Goal: Task Accomplishment & Management: Manage account settings

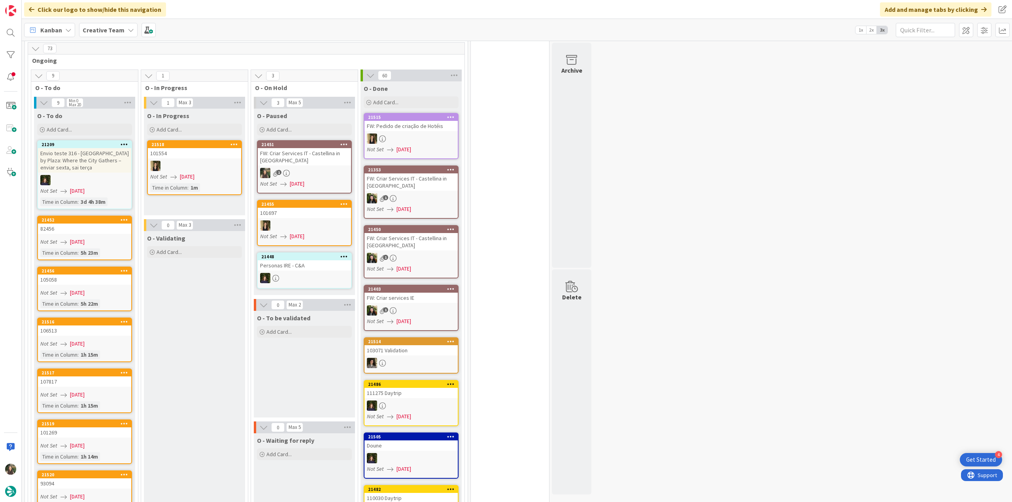
scroll to position [593, 0]
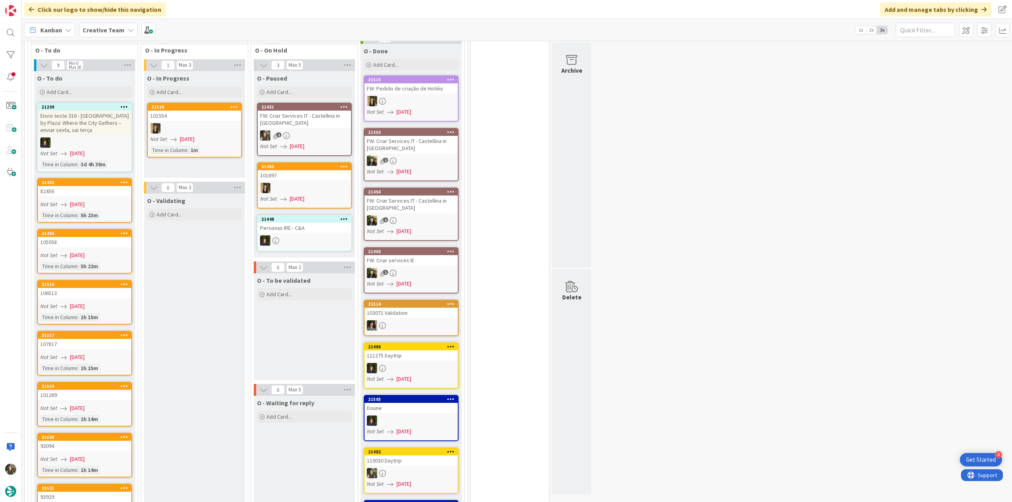
click at [299, 113] on div "FW: Criar Services IT - Castellina in [GEOGRAPHIC_DATA]" at bounding box center [304, 119] width 93 height 17
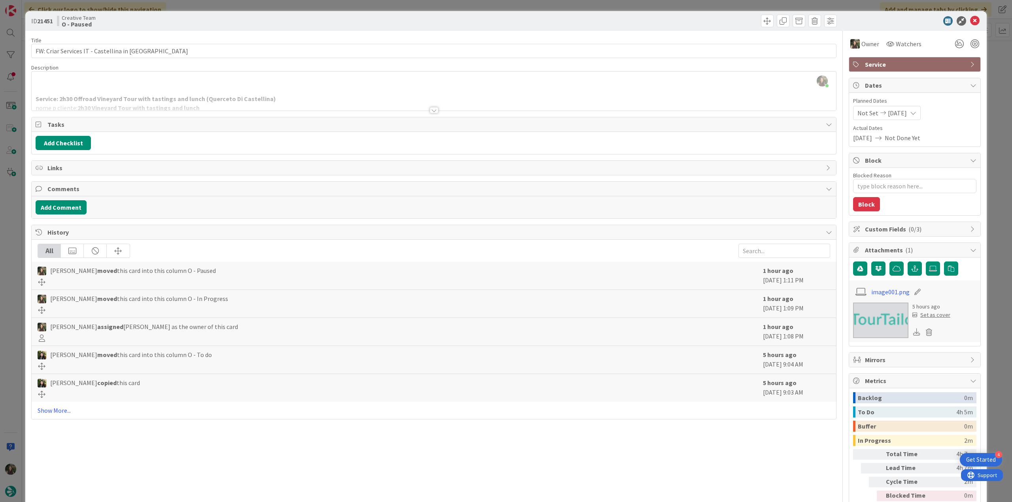
drag, startPoint x: 21, startPoint y: 242, endPoint x: 32, endPoint y: 240, distance: 11.2
click at [21, 242] on div "ID 21451 Creative Team O - Paused Title 45 / 128 FW: Criar Services IT - Castel…" at bounding box center [506, 251] width 1012 height 502
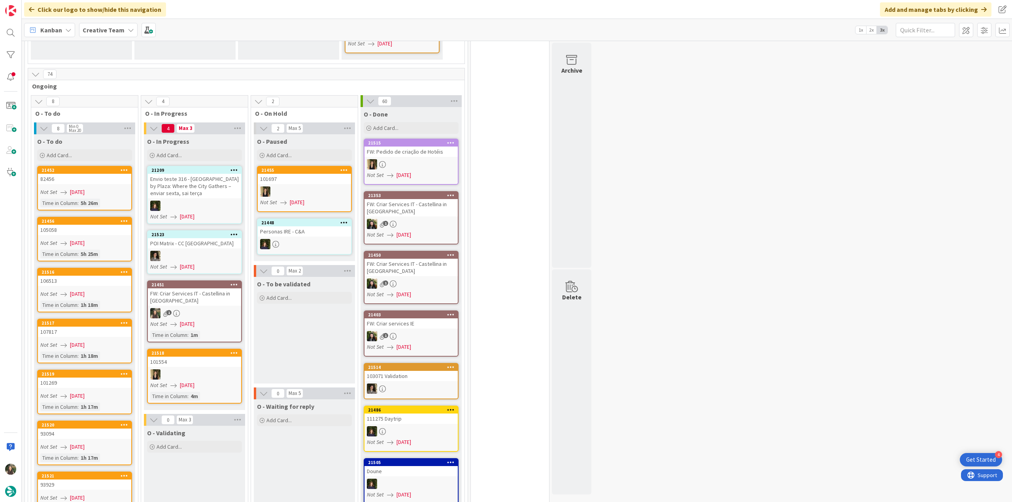
click at [194, 288] on div "FW: Criar Services IT - Castellina in [GEOGRAPHIC_DATA]" at bounding box center [194, 296] width 93 height 17
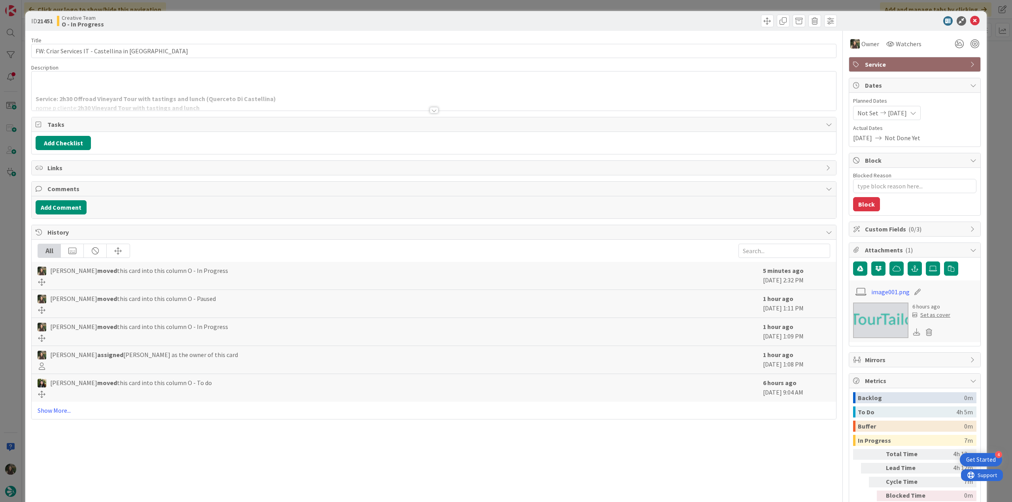
drag, startPoint x: 245, startPoint y: 91, endPoint x: 251, endPoint y: 94, distance: 6.7
click at [245, 91] on div at bounding box center [434, 100] width 804 height 20
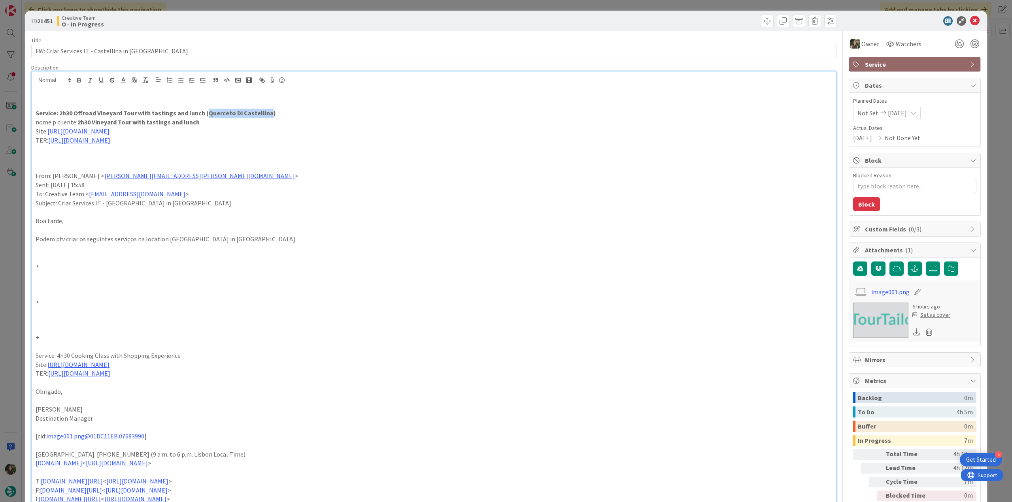
drag, startPoint x: 266, startPoint y: 113, endPoint x: 205, endPoint y: 113, distance: 60.9
click at [205, 113] on strong "Service: 2h30 Offroad Vineyard Tour with tastings and lunch (Querceto Di Castel…" at bounding box center [156, 113] width 240 height 8
copy strong "Querceto Di Castellina"
click at [8, 255] on div "ID 21451 Creative Team O - In Progress Title 45 / 128 FW: Criar Services IT - C…" at bounding box center [506, 251] width 1012 height 502
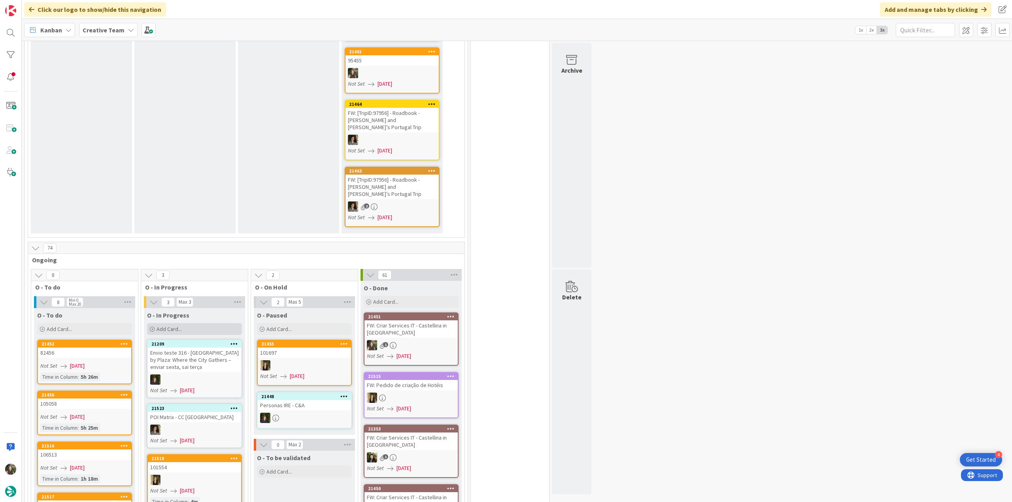
scroll to position [514, 0]
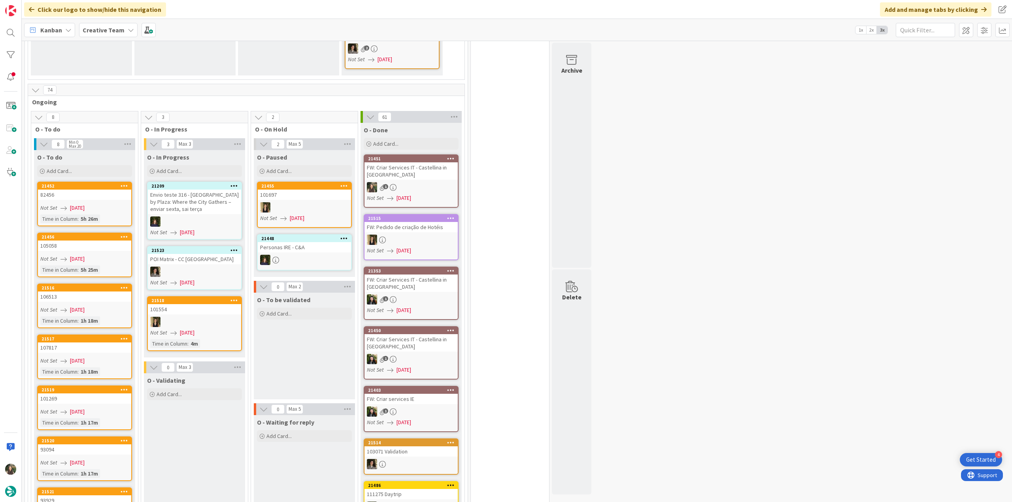
click at [106, 204] on div "Not Set [DATE]" at bounding box center [85, 208] width 91 height 8
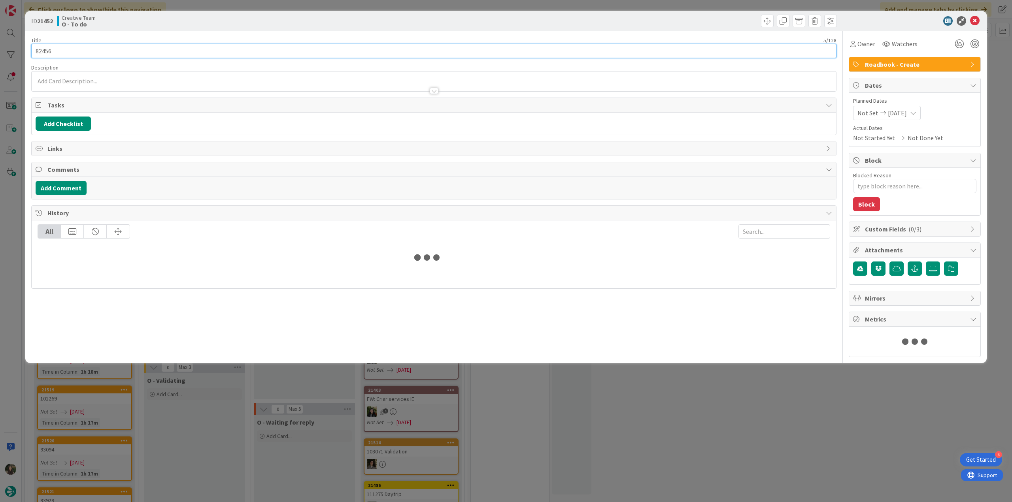
click at [44, 48] on input "82456" at bounding box center [433, 51] width 805 height 14
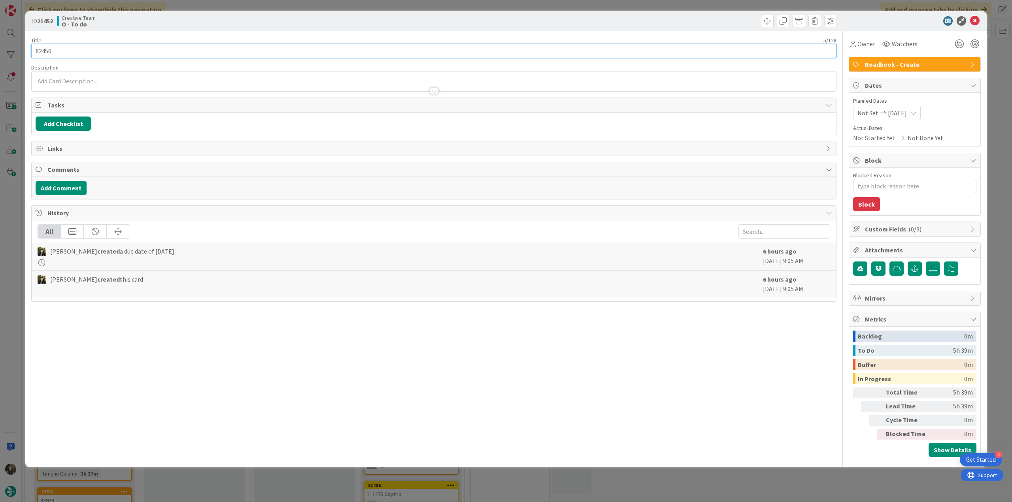
click at [43, 48] on input "82456" at bounding box center [433, 51] width 805 height 14
click at [9, 211] on div "ID 21452 Creative Team O - To do Title 5 / 128 82456 Description [PERSON_NAME] …" at bounding box center [506, 251] width 1012 height 502
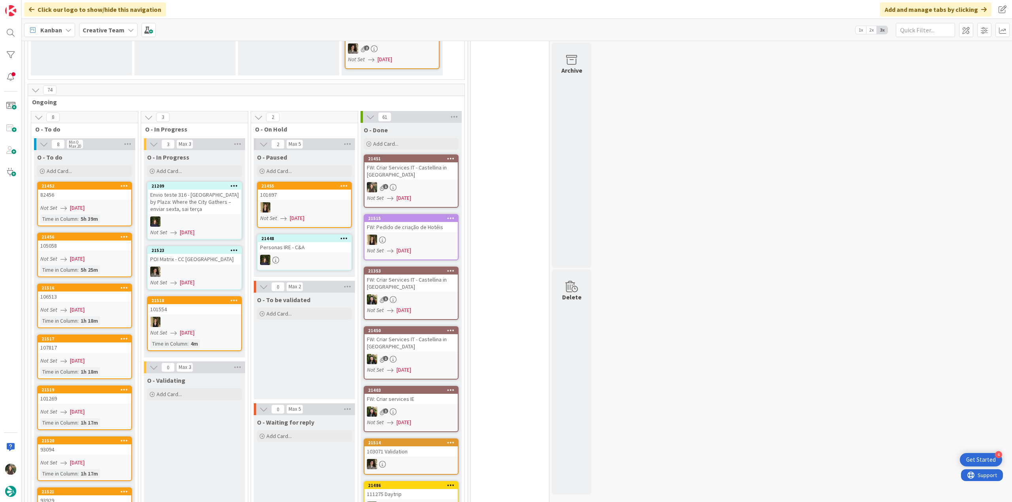
click at [85, 255] on span "[DATE]" at bounding box center [77, 259] width 15 height 8
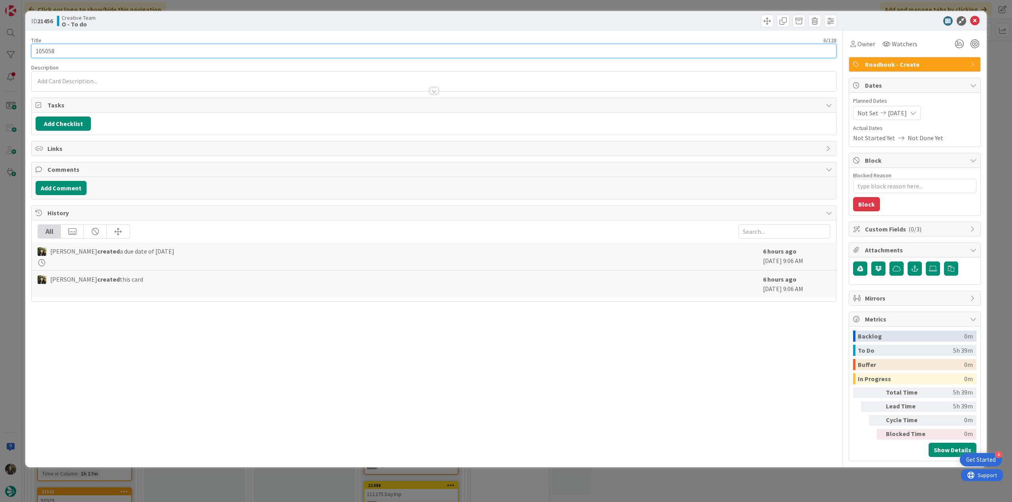
click at [49, 49] on input "105058" at bounding box center [433, 51] width 805 height 14
click at [855, 43] on div "Owner" at bounding box center [862, 43] width 25 height 9
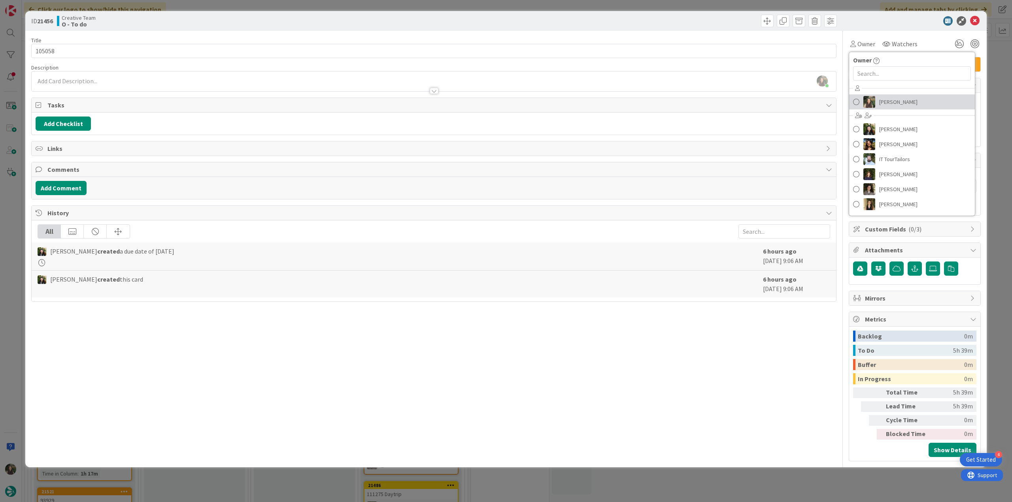
drag, startPoint x: 889, startPoint y: 105, endPoint x: 894, endPoint y: 104, distance: 5.3
click at [889, 105] on span "[PERSON_NAME]" at bounding box center [898, 102] width 38 height 12
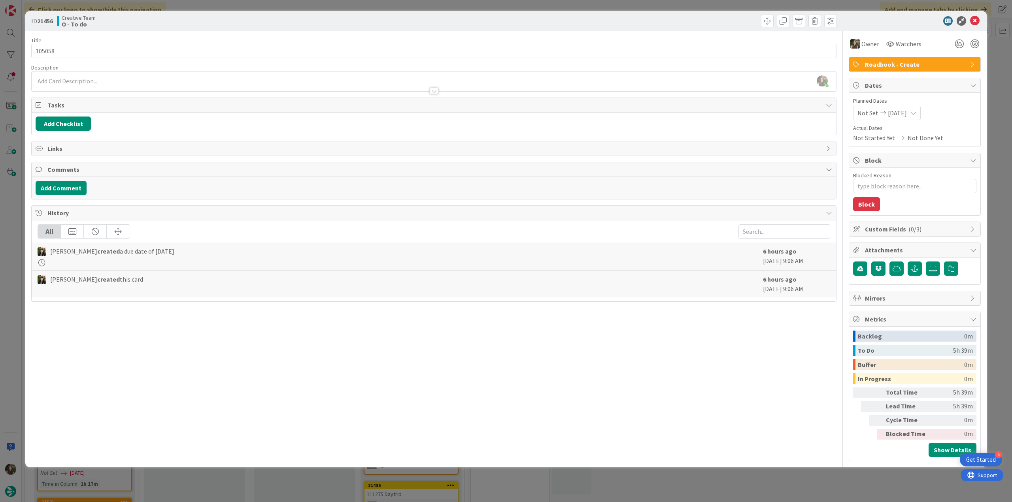
drag, startPoint x: 993, startPoint y: 78, endPoint x: 959, endPoint y: 83, distance: 35.1
click at [994, 78] on div "ID 21456 Creative Team O - To do Title 6 / 128 105058 Description [PERSON_NAME]…" at bounding box center [506, 251] width 1012 height 502
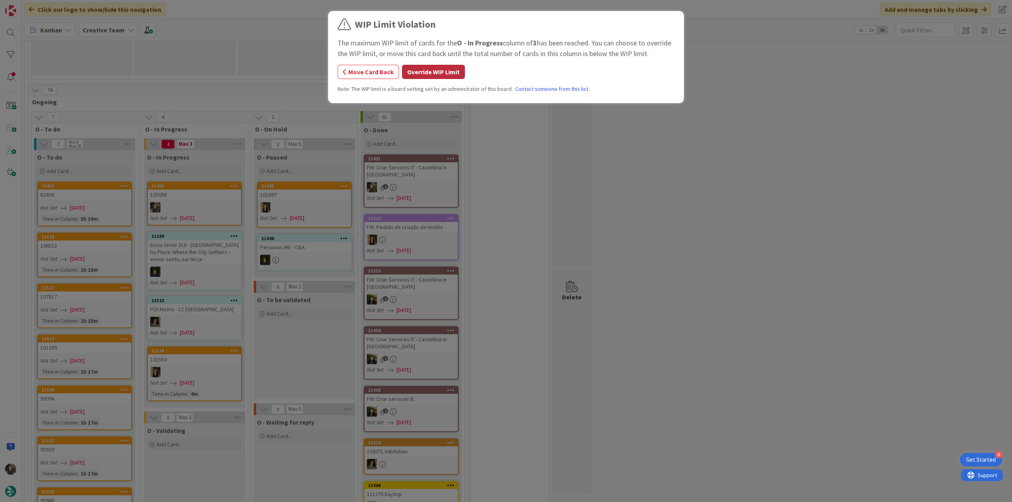
click at [453, 71] on button "Override WIP Limit" at bounding box center [433, 72] width 63 height 14
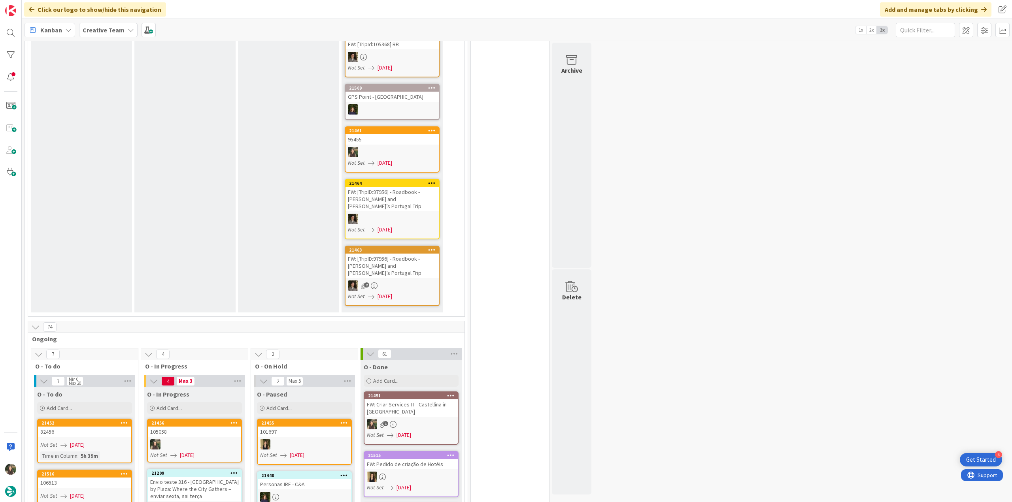
scroll to position [514, 0]
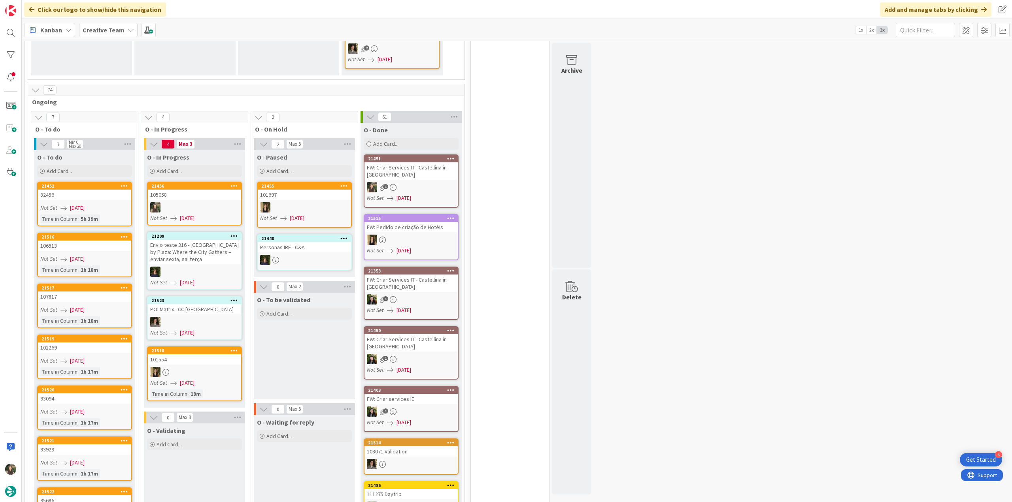
click at [196, 190] on div "105058" at bounding box center [194, 195] width 93 height 10
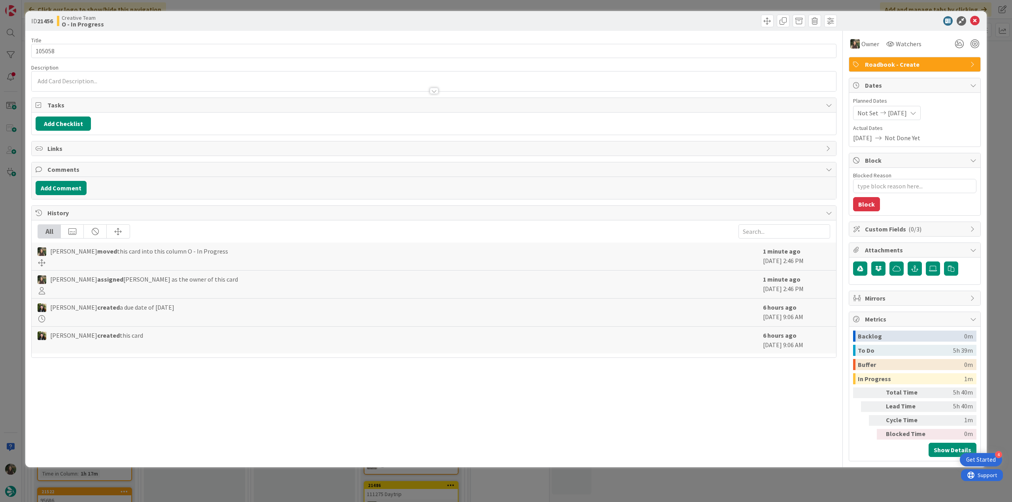
click at [21, 223] on div "ID 21456 Creative Team O - In Progress Title 6 / 128 105058 Description Owner W…" at bounding box center [506, 251] width 1012 height 502
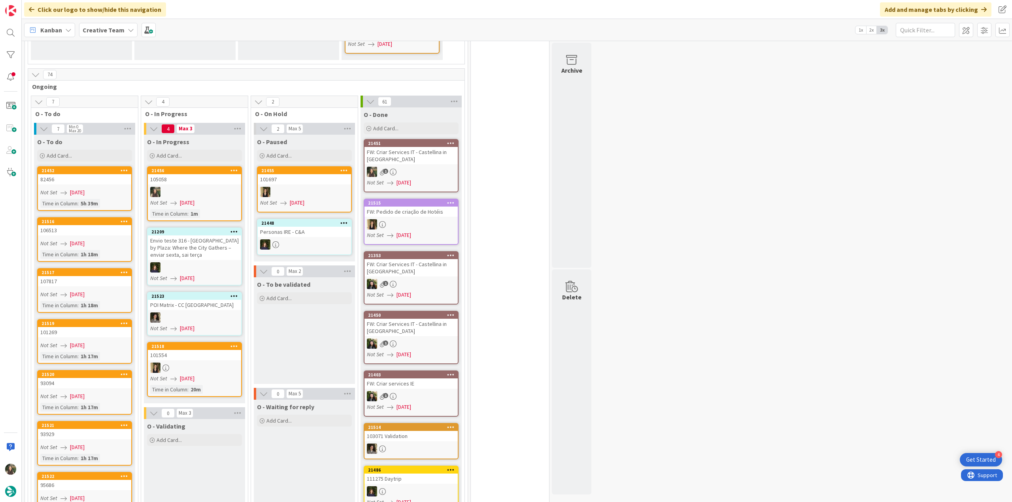
scroll to position [553, 0]
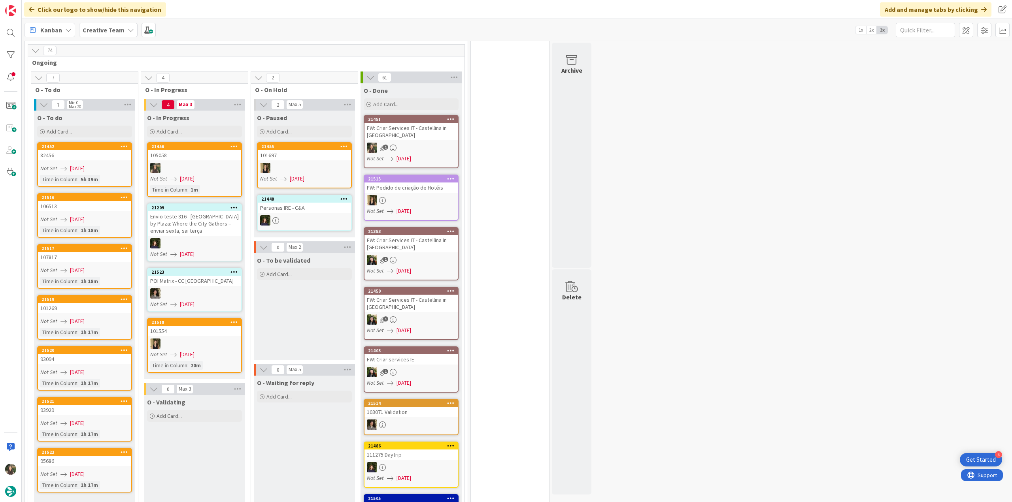
click at [412, 123] on div "FW: Criar Services IT - Castellina in [GEOGRAPHIC_DATA]" at bounding box center [410, 131] width 93 height 17
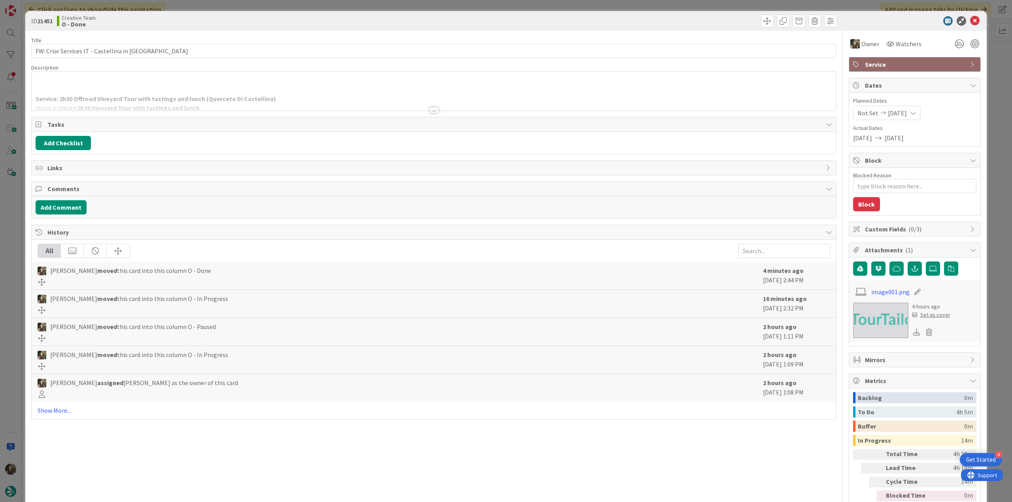
click at [203, 89] on p at bounding box center [434, 90] width 796 height 9
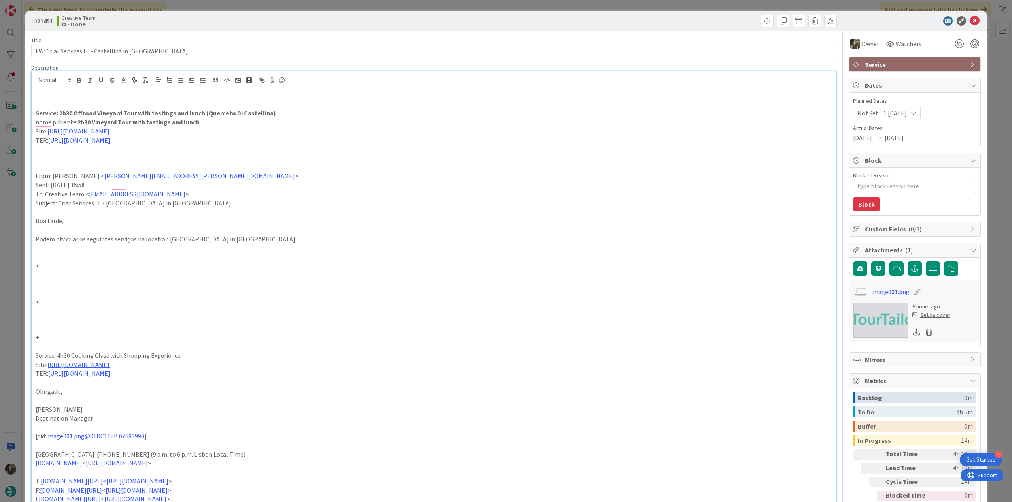
click at [20, 226] on div "ID 21451 Creative Team O - Done Title 45 / 128 FW: Criar Services IT - Castelli…" at bounding box center [506, 251] width 1012 height 502
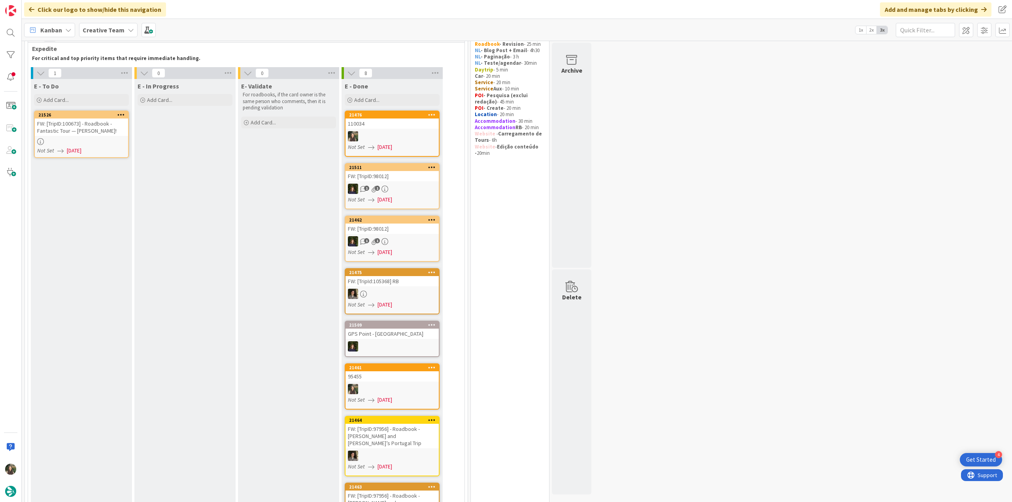
scroll to position [316, 0]
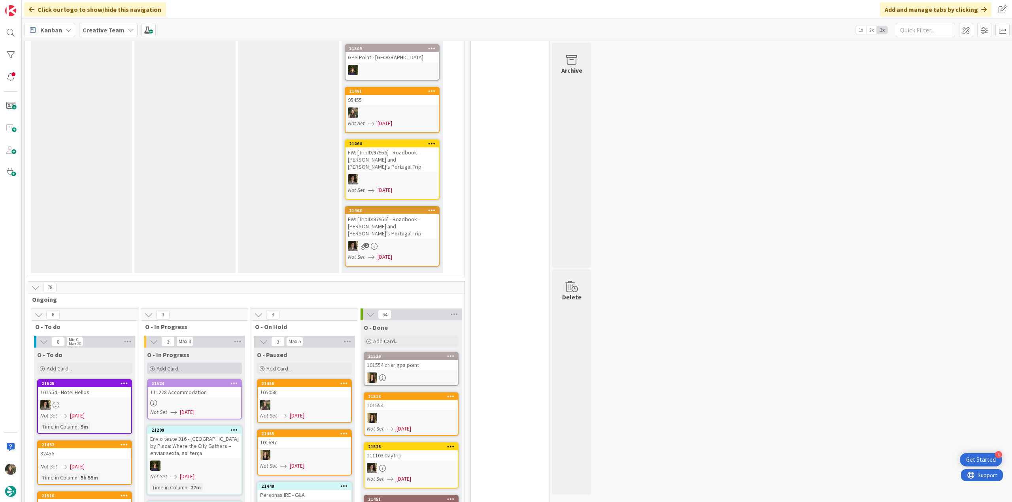
click at [194, 363] on div "Add Card..." at bounding box center [194, 369] width 95 height 12
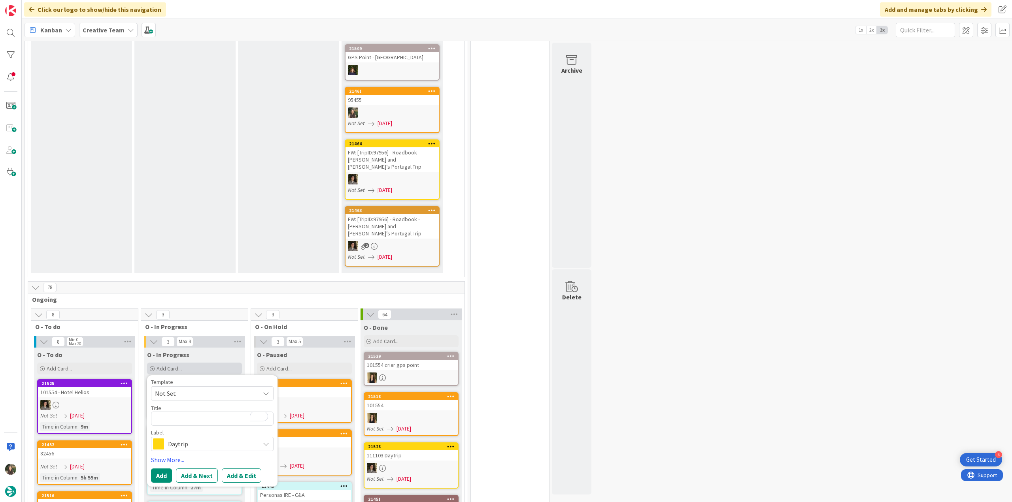
type textarea "x"
type textarea "g"
type textarea "x"
type textarea "gp"
type textarea "x"
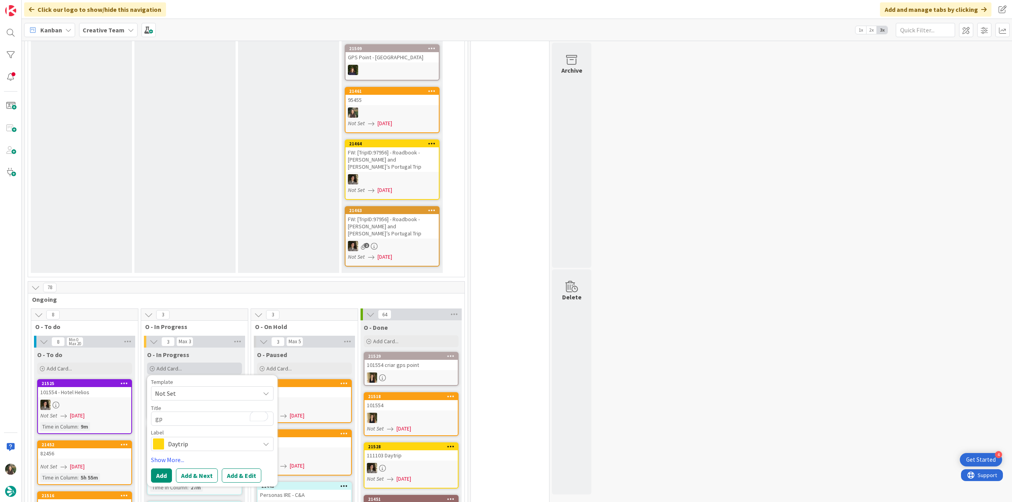
type textarea "gps"
type textarea "x"
type textarea "gps"
type textarea "x"
type textarea "gps p"
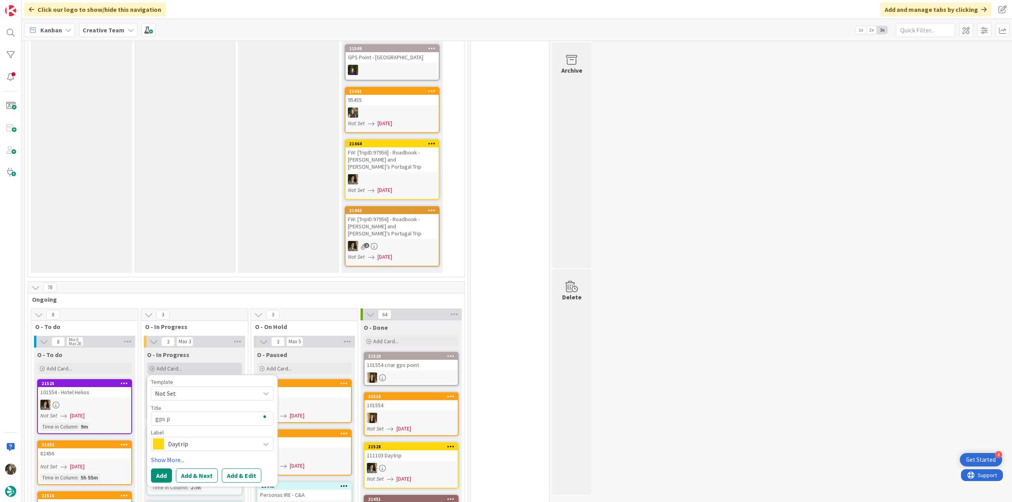
type textarea "x"
type textarea "gps po"
type textarea "x"
type textarea "gps poi"
type textarea "x"
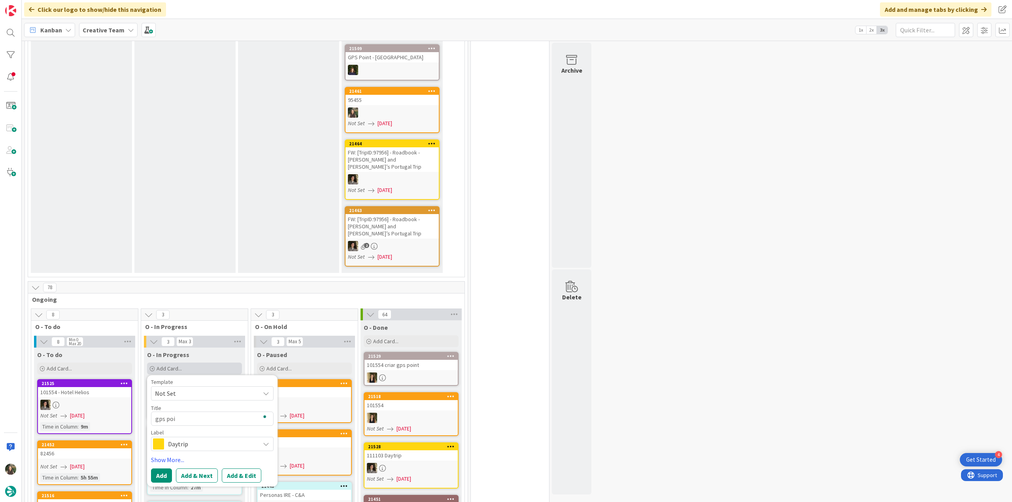
type textarea "gps poin"
type textarea "x"
type textarea "gps point"
click at [190, 439] on span "Daytrip" at bounding box center [212, 444] width 88 height 11
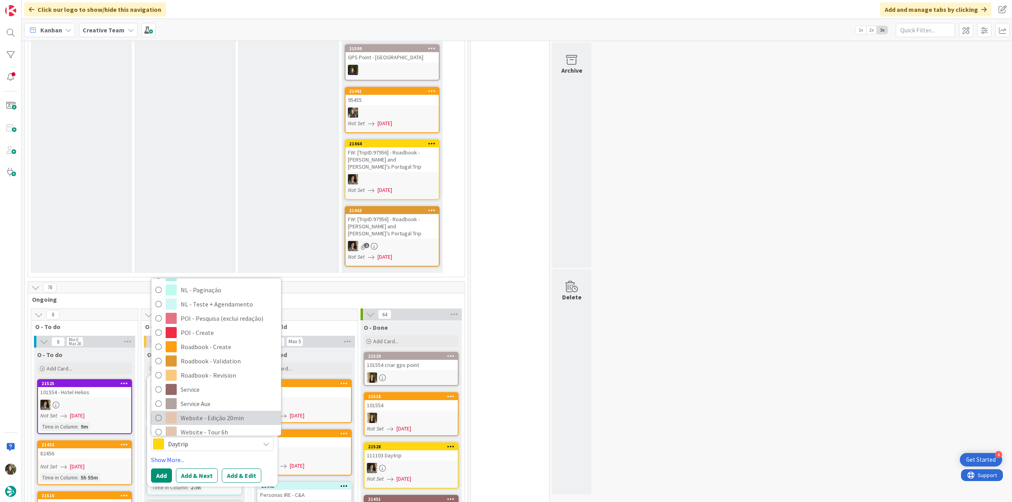
scroll to position [147, 0]
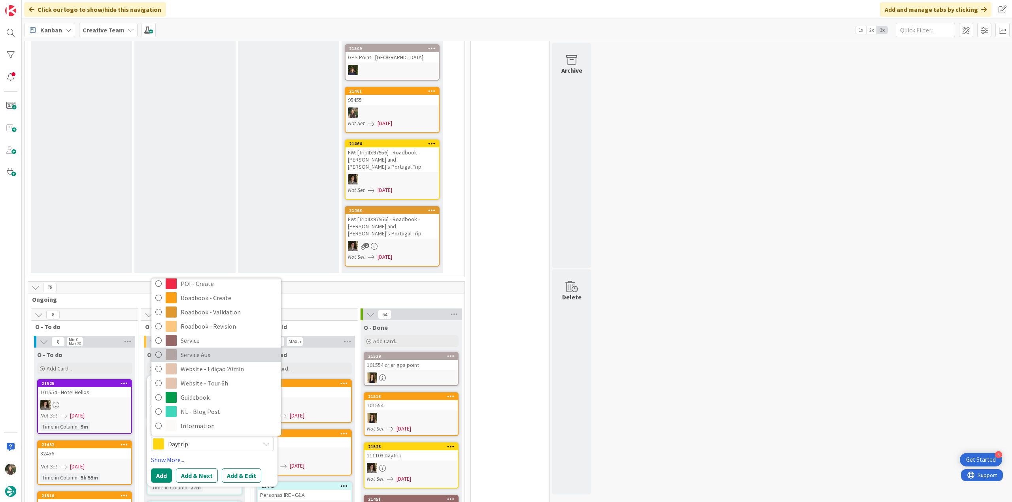
click at [208, 349] on span "Service Aux" at bounding box center [229, 355] width 96 height 12
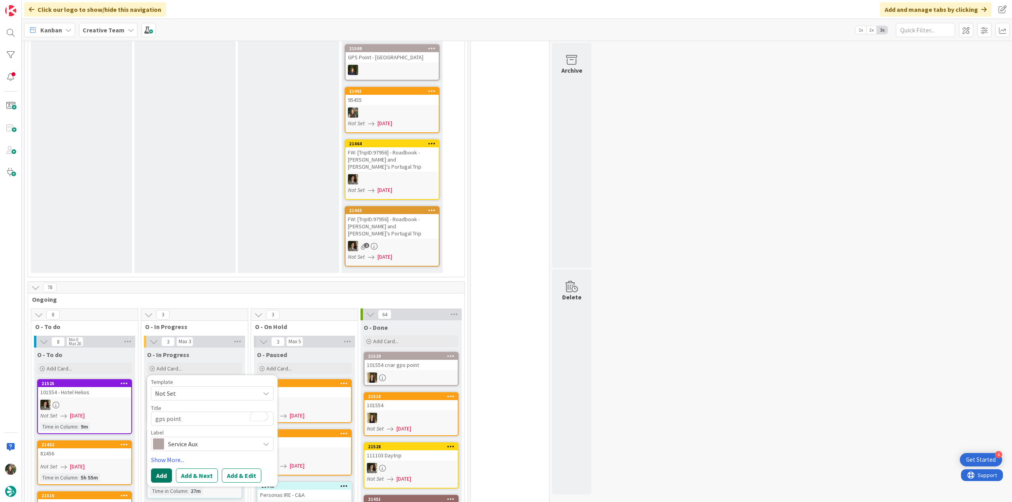
click at [160, 469] on button "Add" at bounding box center [161, 476] width 21 height 14
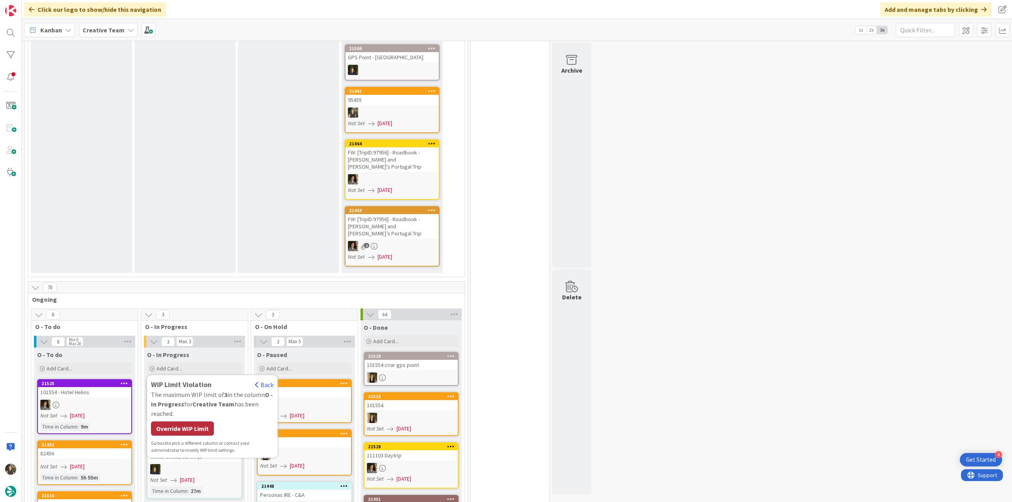
click at [175, 422] on div "Override WIP Limit" at bounding box center [182, 429] width 63 height 14
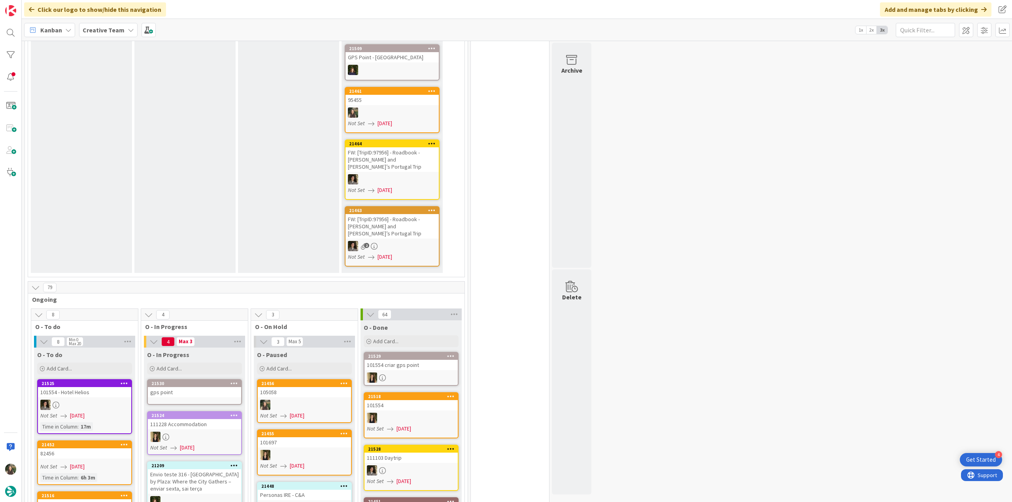
click at [194, 387] on div "gps point" at bounding box center [194, 392] width 93 height 10
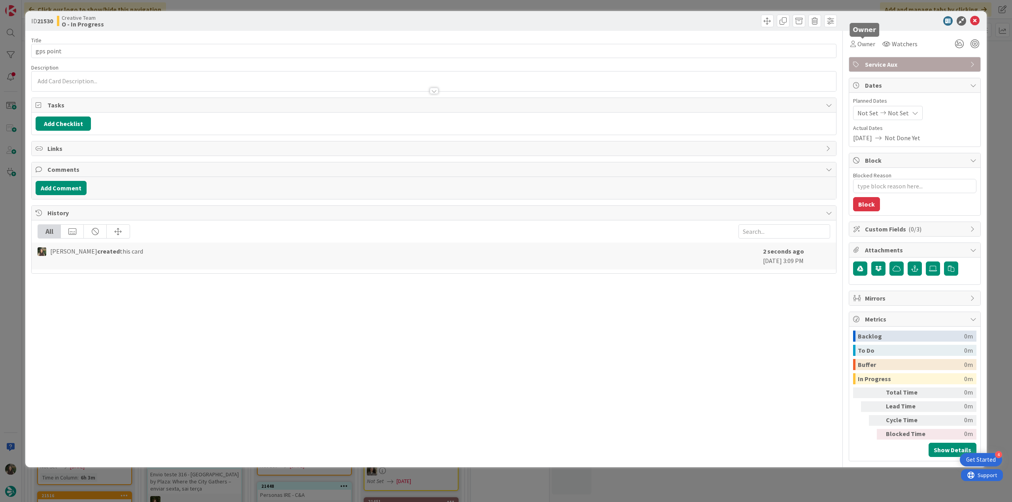
click at [861, 54] on div "Owner Watchers Service Aux Dates Planned Dates Not Set Not Set Actual Dates [DA…" at bounding box center [914, 246] width 132 height 431
click at [861, 48] on span "Owner" at bounding box center [866, 43] width 18 height 9
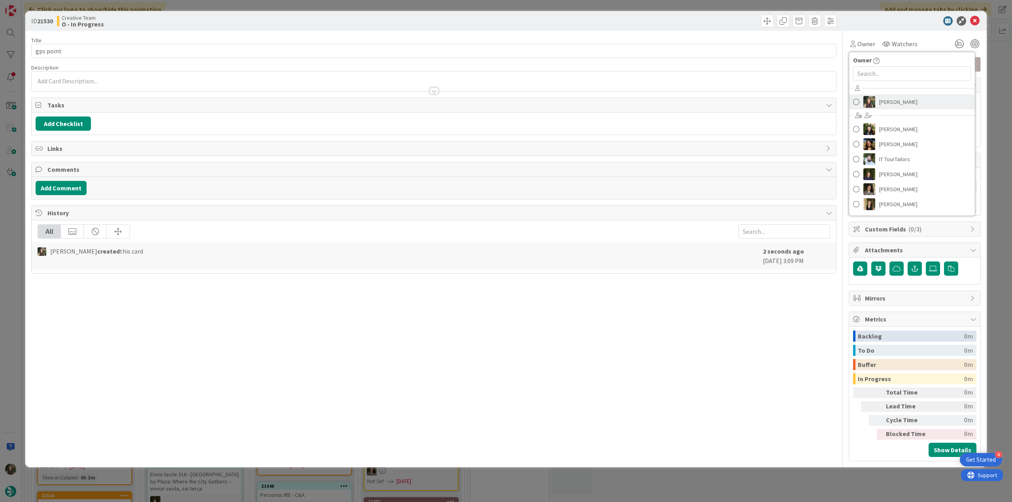
click at [907, 103] on span "[PERSON_NAME]" at bounding box center [898, 102] width 38 height 12
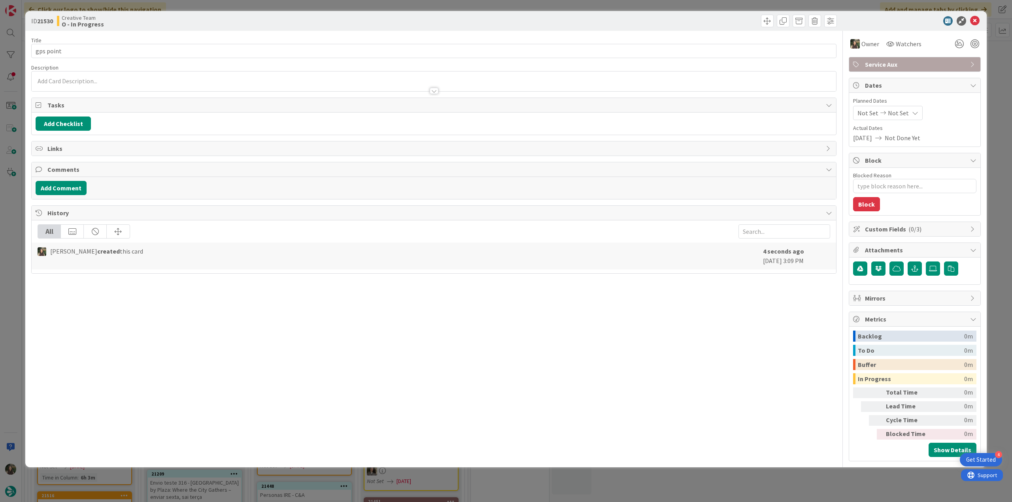
type textarea "x"
click at [1001, 73] on div "ID 21530 Creative Team O - In Progress Title 9 / 128 gps point Description [PER…" at bounding box center [506, 251] width 1012 height 502
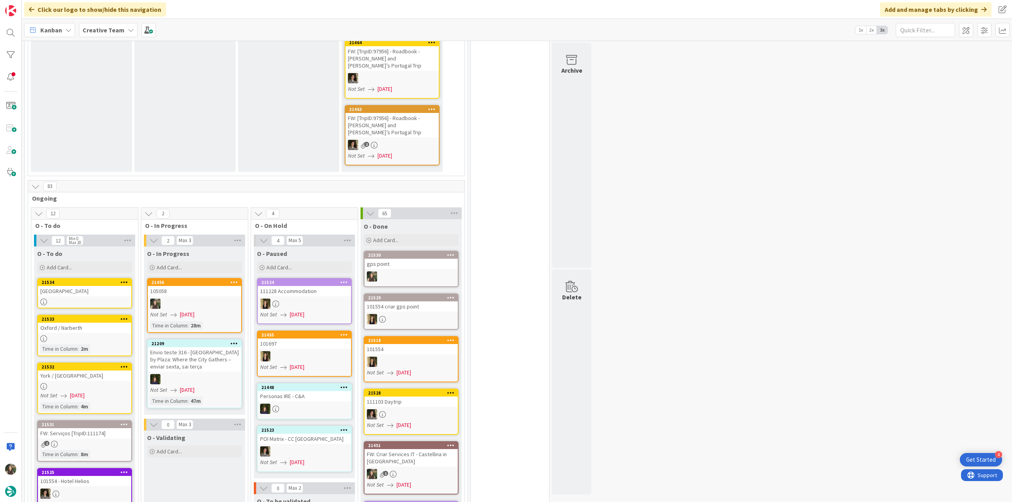
scroll to position [474, 0]
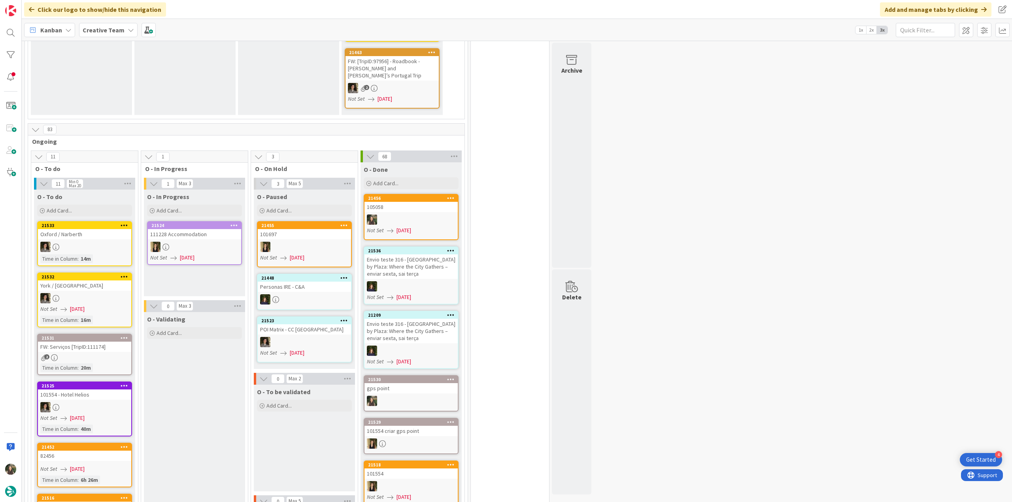
click at [402, 202] on div "105058" at bounding box center [410, 207] width 93 height 10
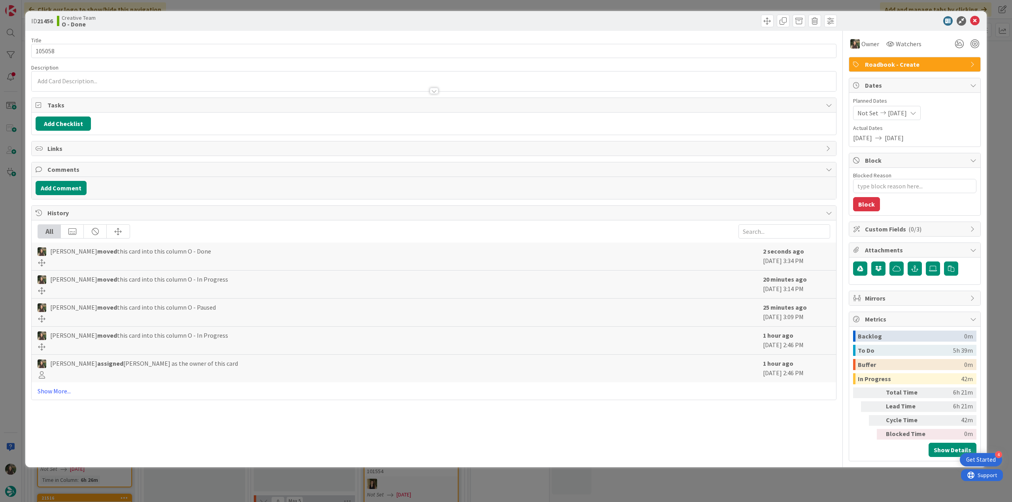
click at [770, 467] on div "ID 21456 Creative Team O - Done Title 6 / 128 105058 Description Owner Watchers…" at bounding box center [506, 251] width 1012 height 502
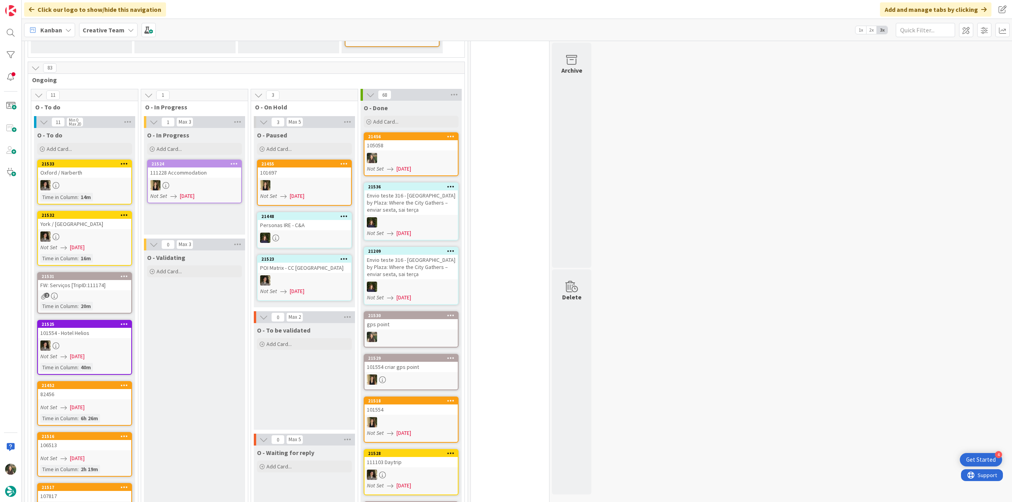
scroll to position [593, 0]
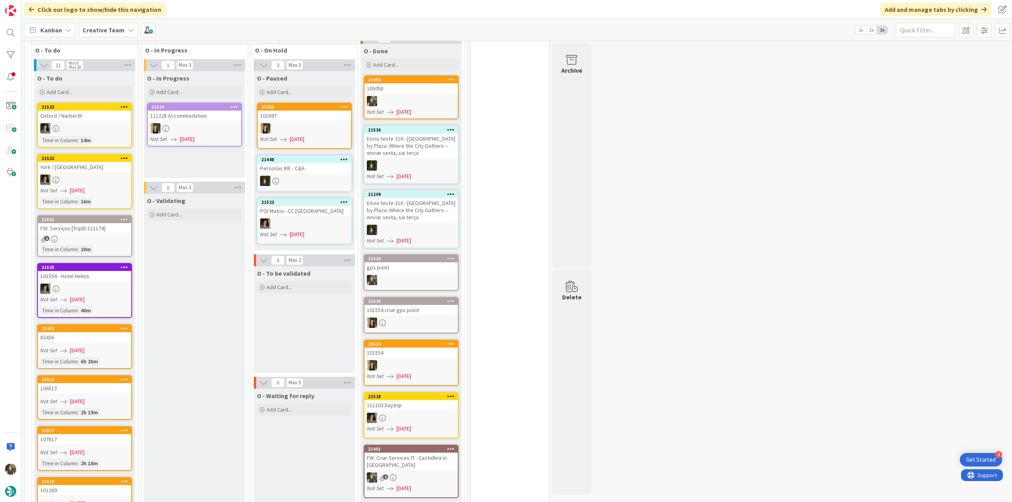
click at [111, 223] on div "FW: Serviços [TripID:111174]" at bounding box center [84, 228] width 93 height 10
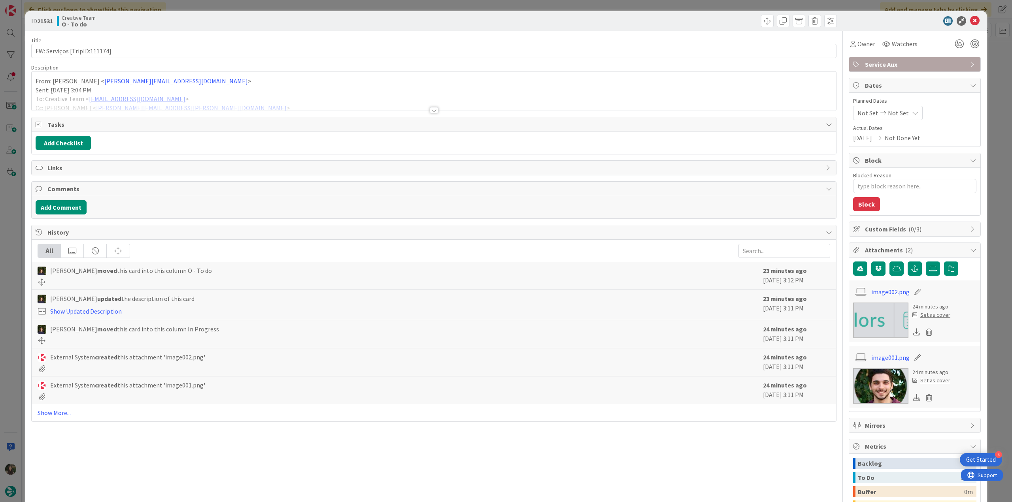
click at [243, 94] on div at bounding box center [434, 100] width 804 height 20
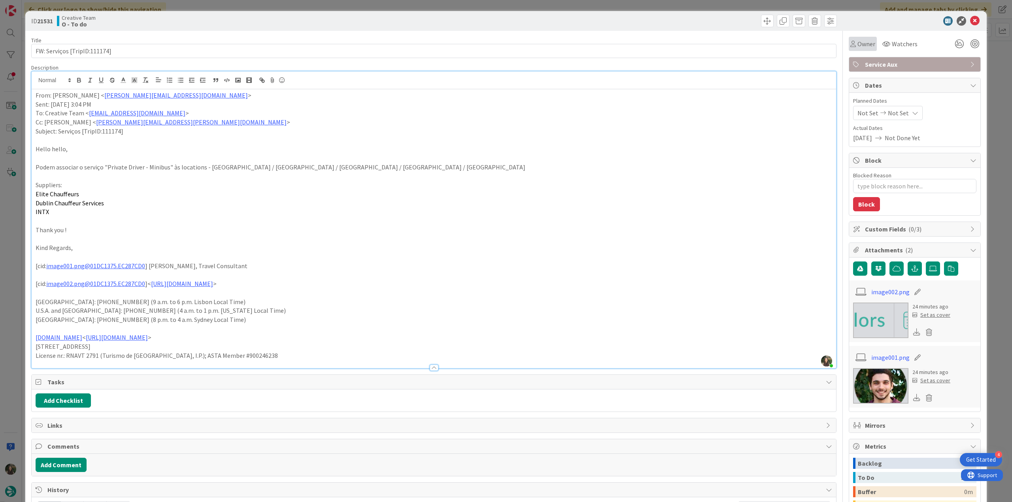
click at [862, 45] on span "Owner" at bounding box center [866, 43] width 18 height 9
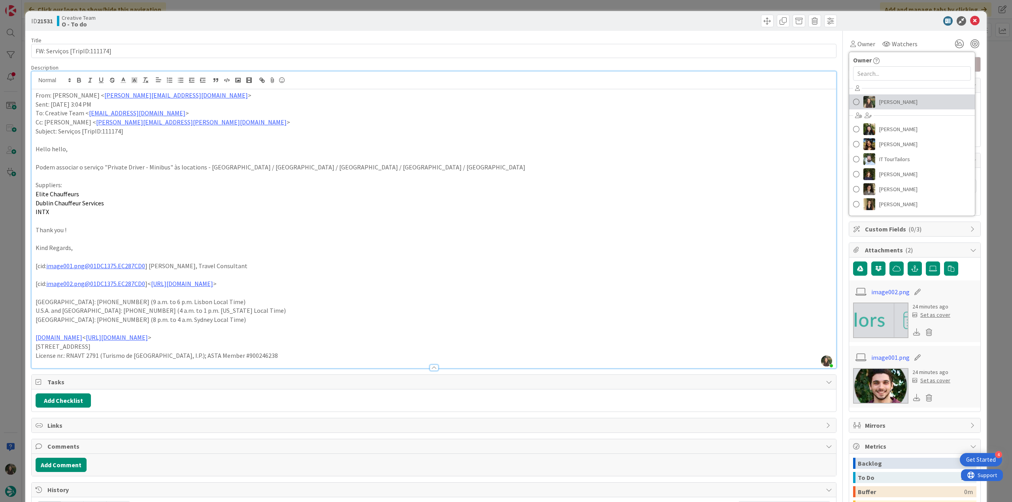
click at [868, 103] on img at bounding box center [869, 102] width 12 height 12
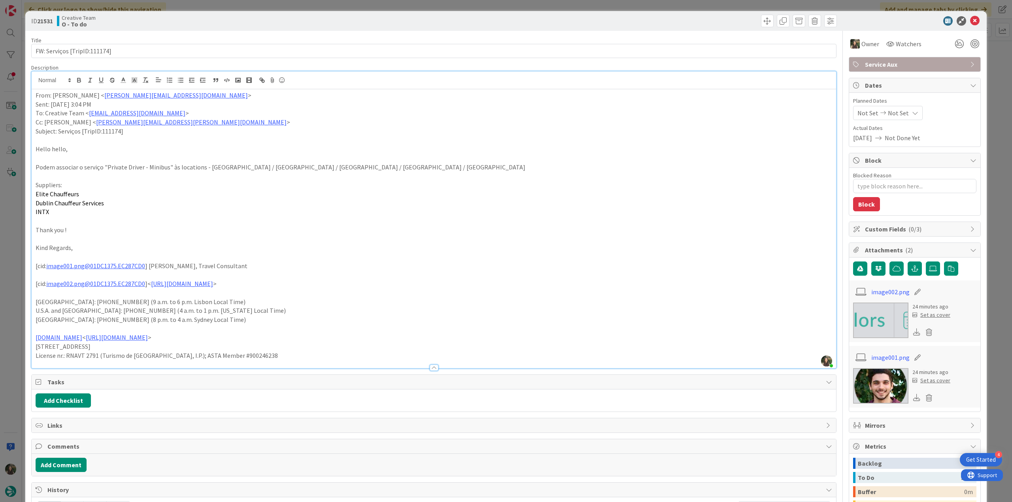
click at [986, 94] on div "ID 21531 Creative Team O - To do Title 28 / 128 FW: Serviços [TripID:111174] De…" at bounding box center [506, 251] width 1012 height 502
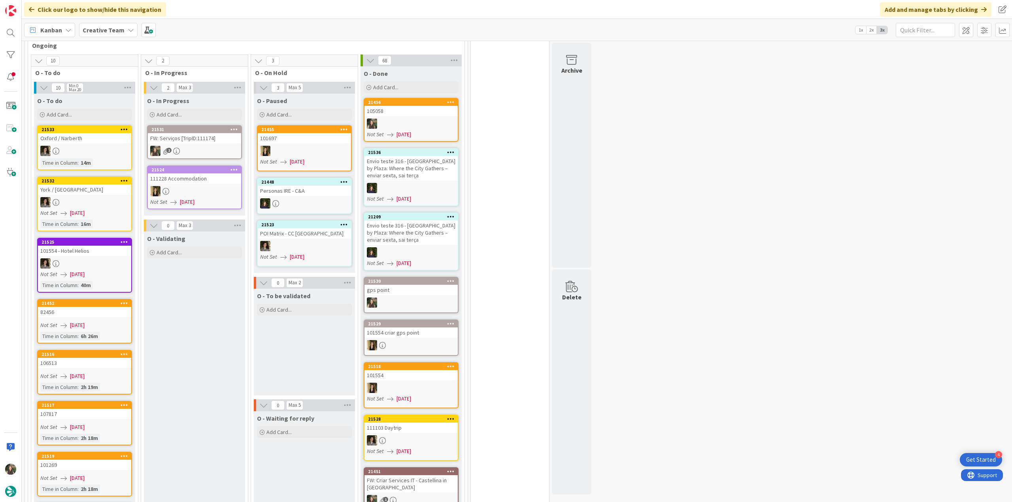
click at [229, 133] on div "FW: Serviços [TripID:111174]" at bounding box center [194, 138] width 93 height 10
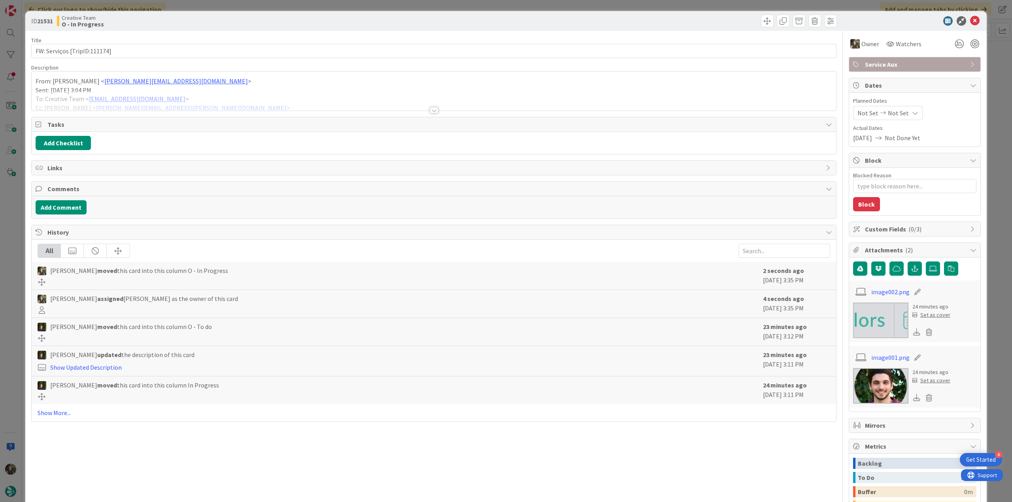
click at [212, 95] on div at bounding box center [434, 100] width 804 height 20
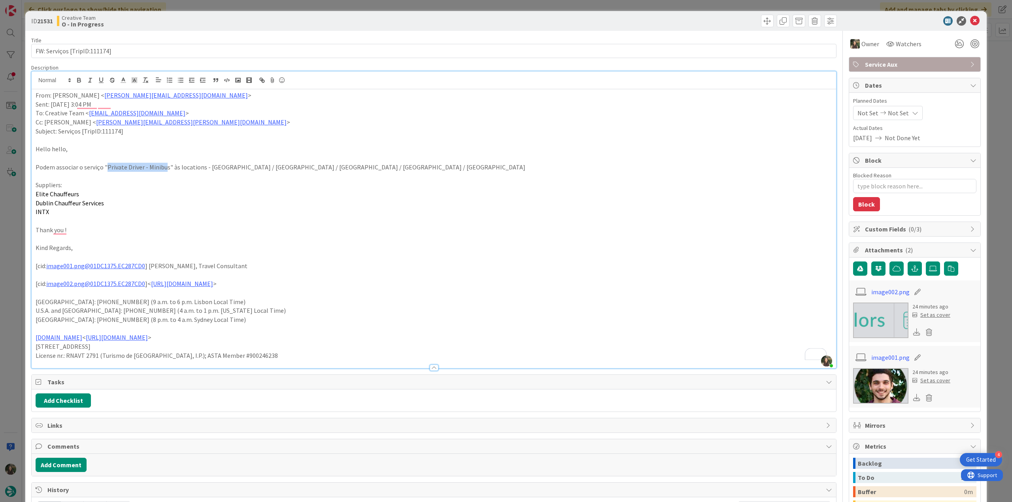
drag, startPoint x: 106, startPoint y: 168, endPoint x: 165, endPoint y: 168, distance: 58.9
click at [165, 168] on p "Podem associar o serviço "Private Driver - Minibus" às locations - Dublin / Cor…" at bounding box center [434, 167] width 796 height 9
copy p "Private Driver - Minibu"
drag, startPoint x: 107, startPoint y: 203, endPoint x: 35, endPoint y: 206, distance: 71.6
click at [36, 206] on p "Dublin Chauffeur Services" at bounding box center [434, 203] width 796 height 9
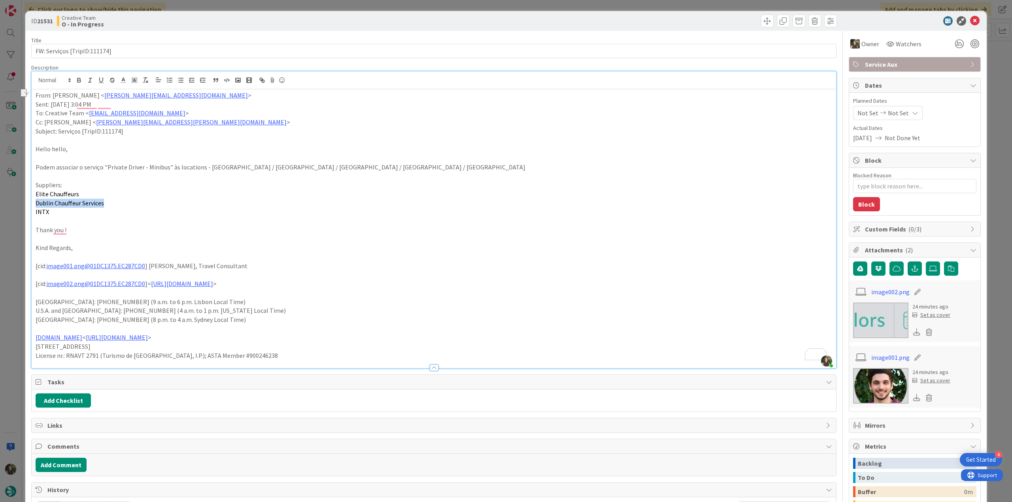
copy span "Dublin Chauffeur Services"
drag, startPoint x: 121, startPoint y: 52, endPoint x: 5, endPoint y: 57, distance: 115.9
click at [6, 57] on div "ID 21531 Creative Team O - In Progress Title 28 / 128 FW: Serviços [TripID:1111…" at bounding box center [506, 251] width 1012 height 502
drag, startPoint x: 107, startPoint y: 170, endPoint x: 154, endPoint y: 170, distance: 46.6
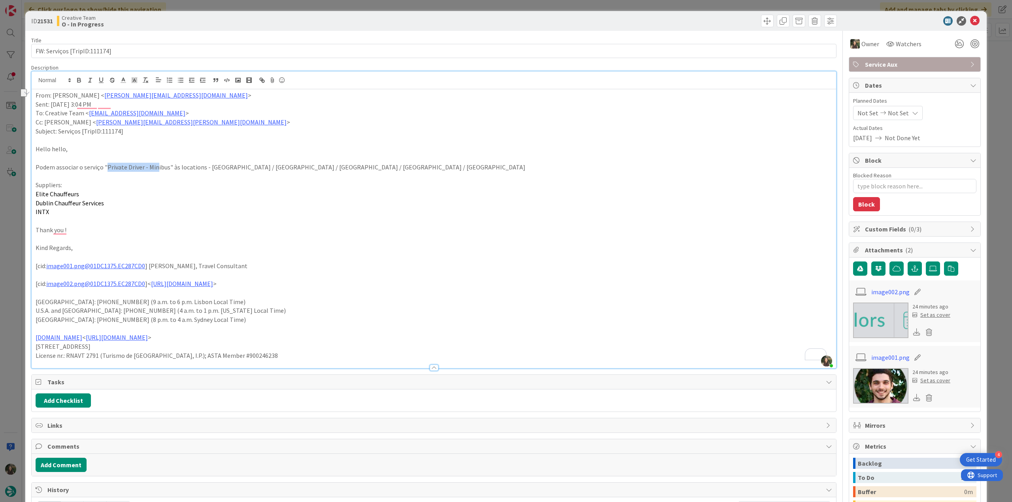
click at [154, 170] on p "Podem associar o serviço "Private Driver - Minibus" às locations - Dublin / Cor…" at bounding box center [434, 167] width 796 height 9
drag, startPoint x: 206, startPoint y: 168, endPoint x: 320, endPoint y: 169, distance: 114.6
click at [320, 169] on p "Podem associar o serviço "Private Driver - Minibus" às locations - Dublin / Cor…" at bounding box center [434, 167] width 796 height 9
copy p "Dublin / Cork / Killarney / Galway / Donegal"
drag, startPoint x: 58, startPoint y: 209, endPoint x: 34, endPoint y: 196, distance: 26.9
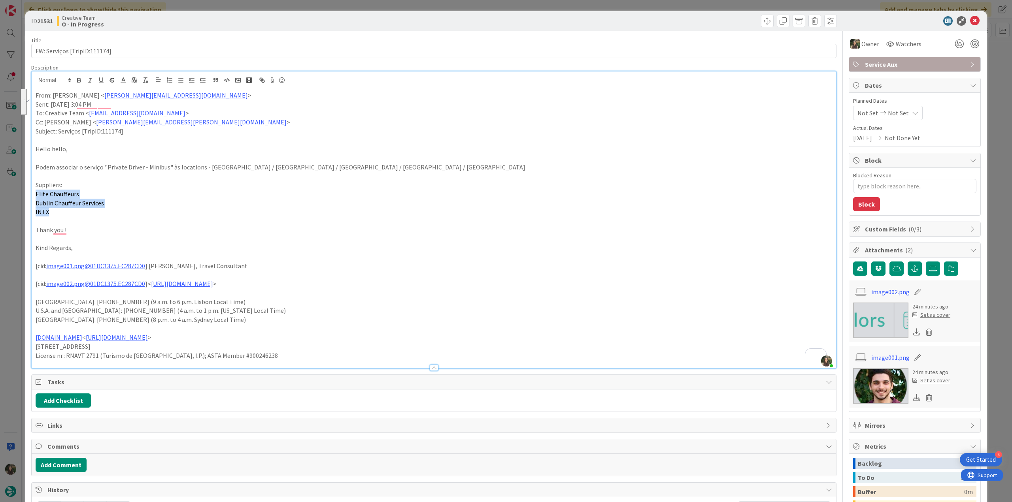
click at [34, 196] on div "From: João Galinha < joao.galinha@tourtailors.com > Sent: Friday, 22 August, 20…" at bounding box center [434, 228] width 804 height 279
copy div "Elite Chauffeurs Dublin Chauffeur Services INTX"
click at [10, 256] on div "ID 21531 Creative Team O - In Progress Title 28 / 128 FW: Serviços [TripID:1111…" at bounding box center [506, 251] width 1012 height 502
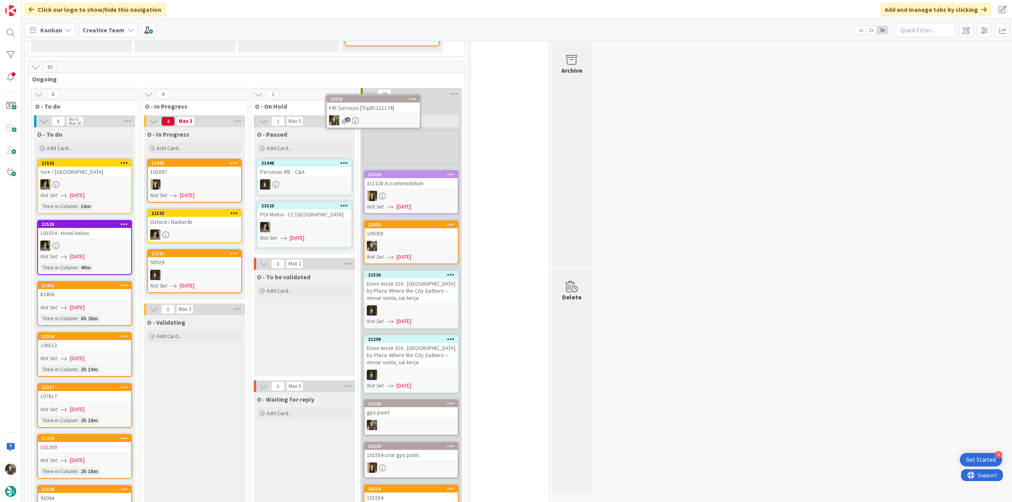
scroll to position [582, 0]
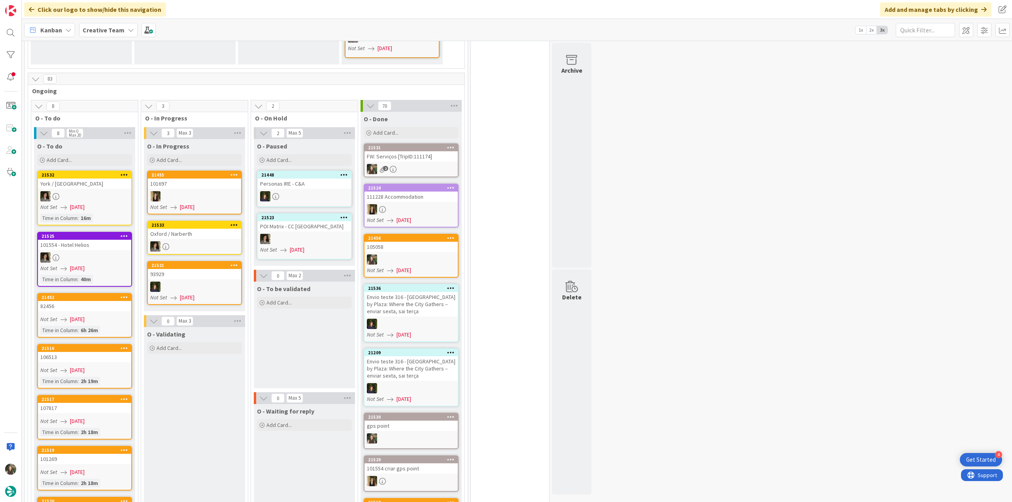
click at [432, 147] on link "21531 FW: Serviços [TripID:111174] 2" at bounding box center [411, 160] width 95 height 34
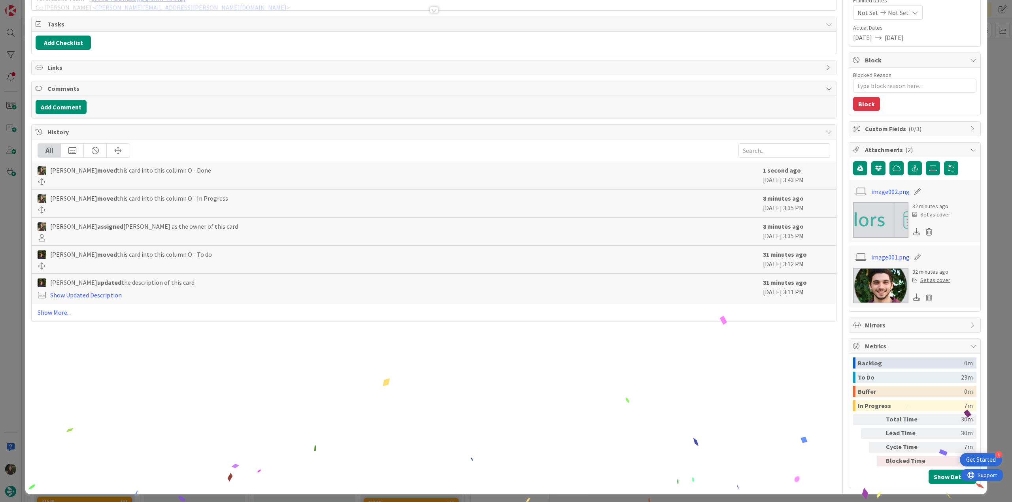
click at [996, 349] on div "ID 21531 Creative Team O - Done Title 28 / 128 FW: Serviços [TripID:111174] Des…" at bounding box center [506, 251] width 1012 height 502
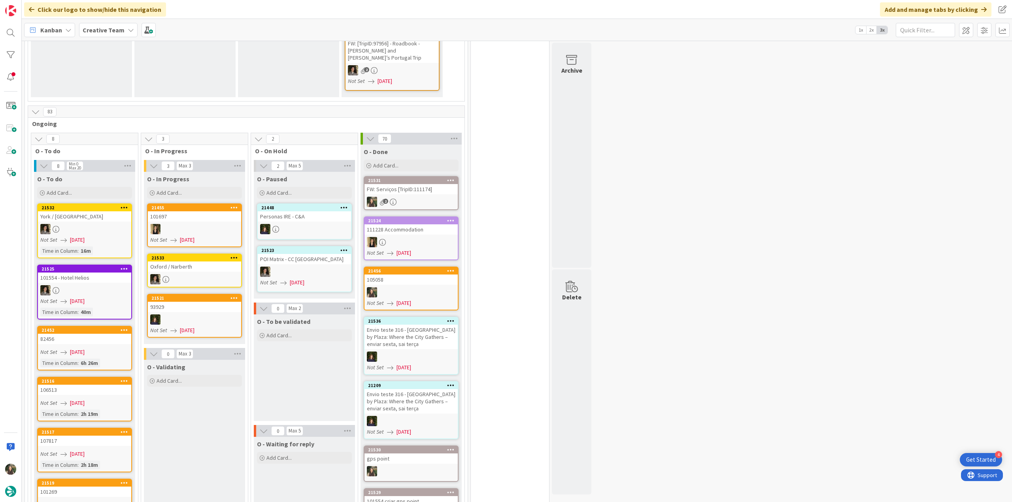
scroll to position [632, 0]
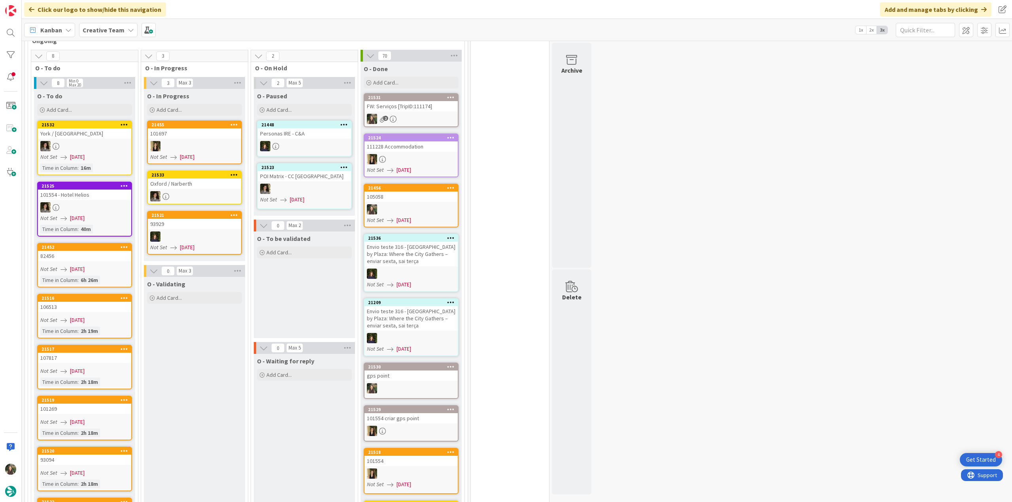
click at [117, 265] on div "Not Set [DATE]" at bounding box center [85, 269] width 91 height 8
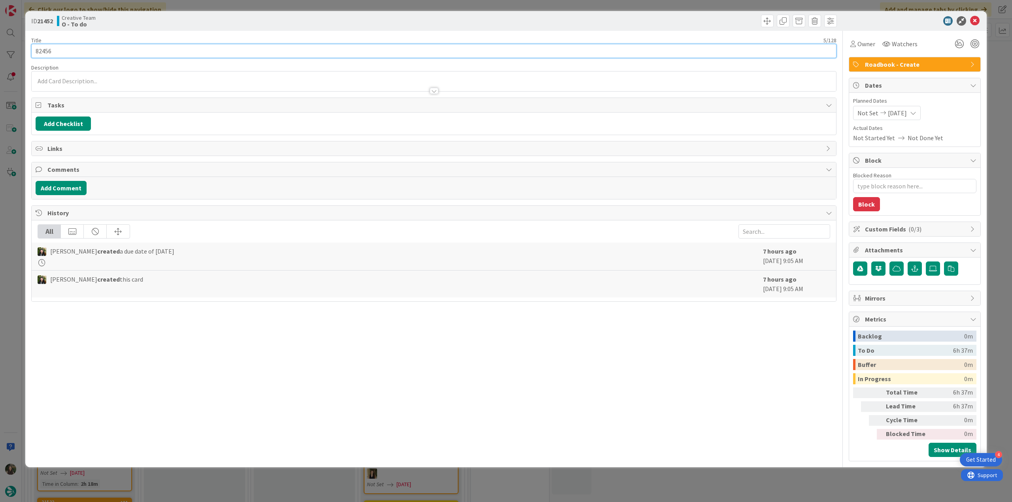
click at [43, 52] on input "82456" at bounding box center [433, 51] width 805 height 14
click at [16, 222] on div "ID 21452 Creative Team O - To do Title 5 / 128 82456 Description Inês Gonçalves…" at bounding box center [506, 251] width 1012 height 502
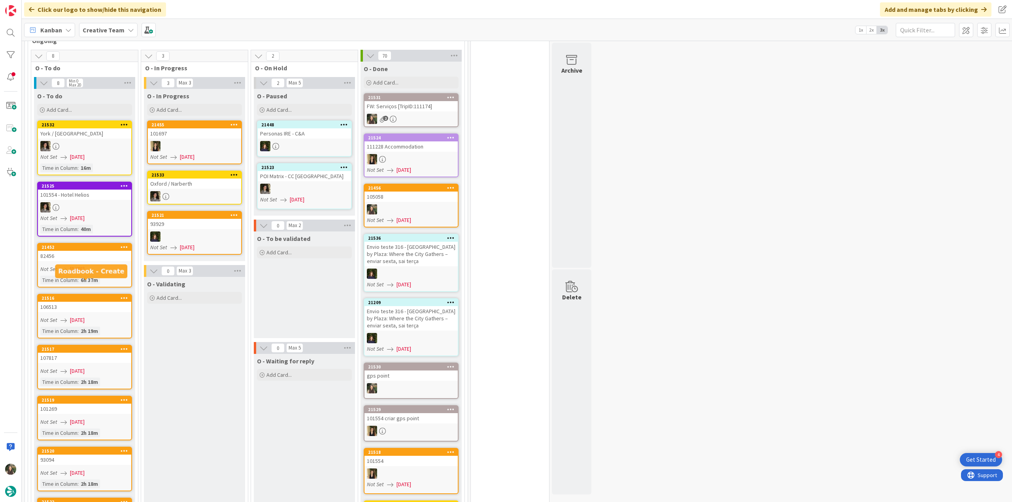
click at [95, 298] on link "21516 106513 Not Set 08/22/2025 Time in Column : 2h 19m" at bounding box center [84, 316] width 95 height 45
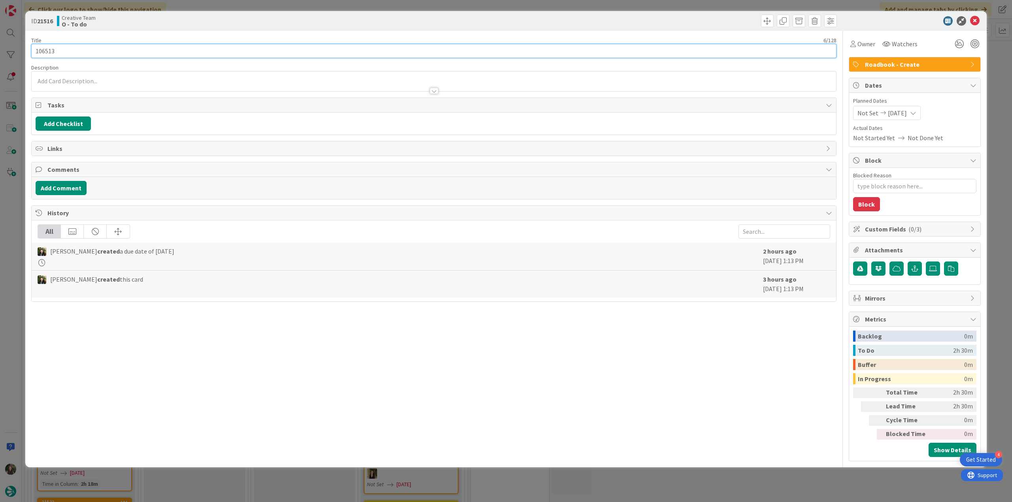
click at [45, 49] on input "106513" at bounding box center [433, 51] width 805 height 14
click at [15, 210] on div "ID 21516 Creative Team O - To do Title 6 / 128 106513 Description Inês Gonçalve…" at bounding box center [506, 251] width 1012 height 502
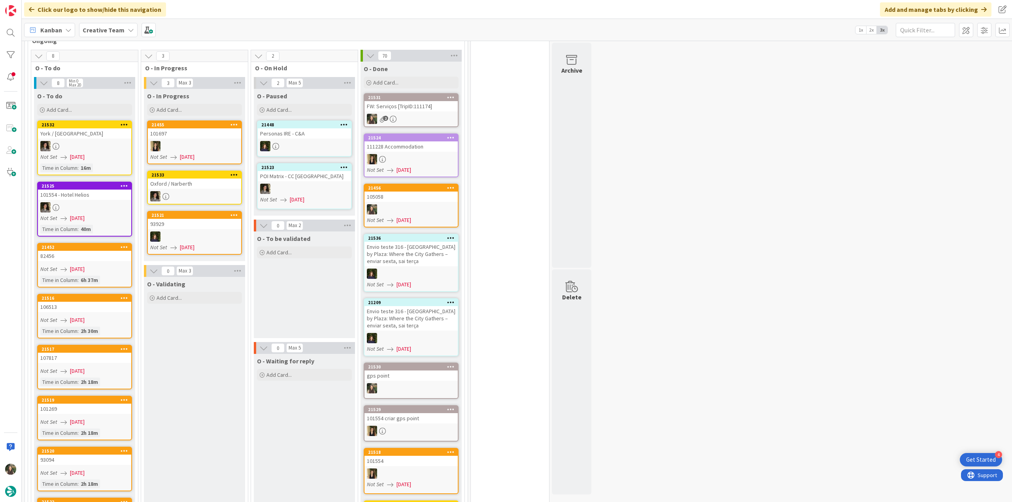
click at [72, 353] on div "107817" at bounding box center [84, 358] width 93 height 10
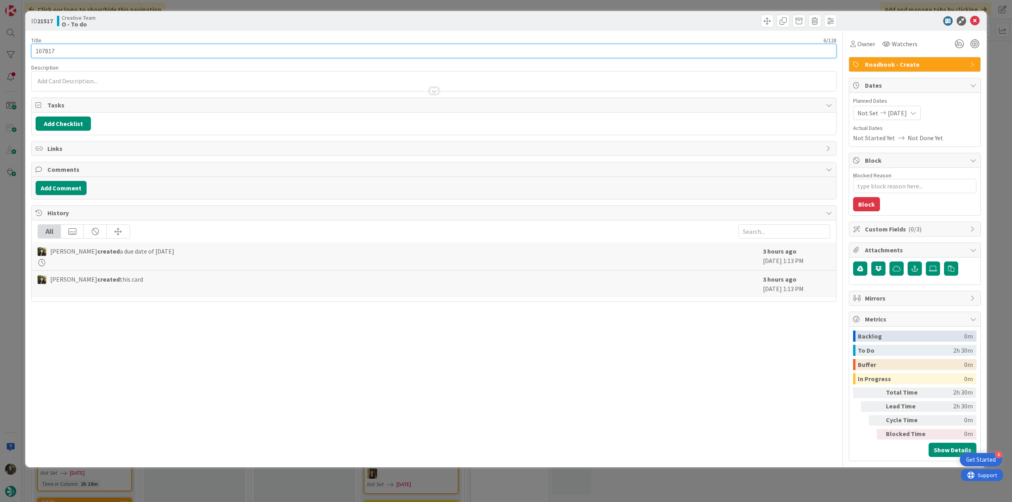
click at [47, 53] on input "107817" at bounding box center [433, 51] width 805 height 14
click at [19, 259] on div "ID 21517 Creative Team O - To do Title 6 / 128 107817 Description Inês Gonçalve…" at bounding box center [506, 251] width 1012 height 502
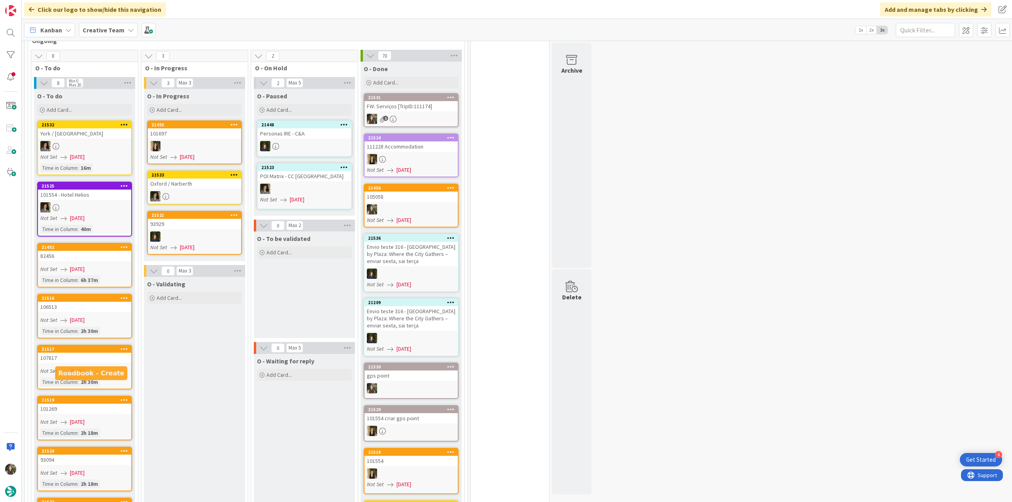
click at [65, 404] on div "101269" at bounding box center [84, 409] width 93 height 10
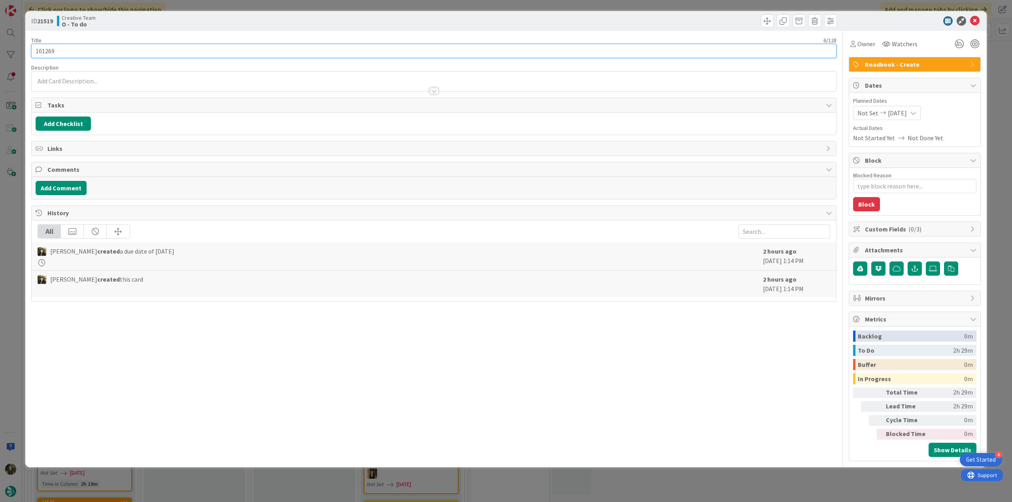
click at [51, 52] on input "101269" at bounding box center [433, 51] width 805 height 14
click at [11, 228] on div "ID 21519 Creative Team O - To do Title 6 / 128 101269 Description Inês Gonçalve…" at bounding box center [506, 251] width 1012 height 502
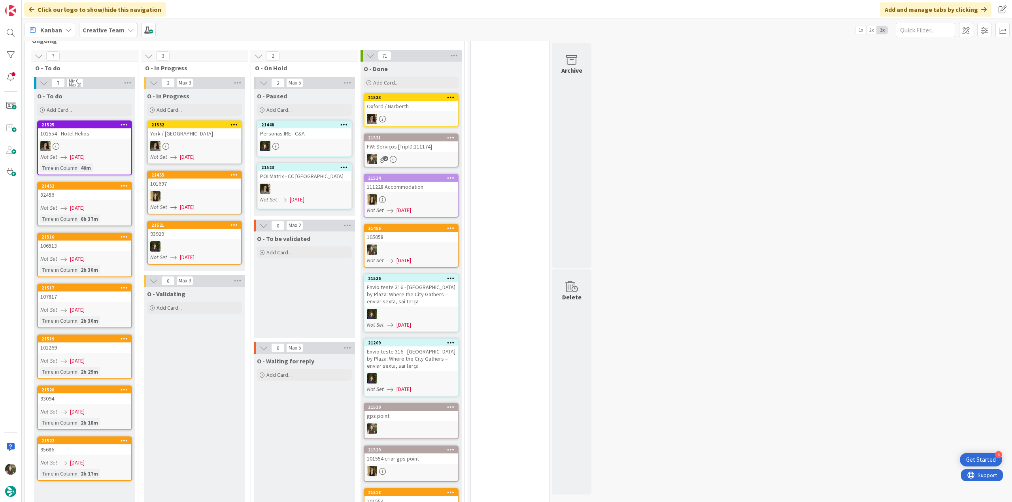
click at [111, 408] on div "Not Set [DATE]" at bounding box center [85, 412] width 91 height 8
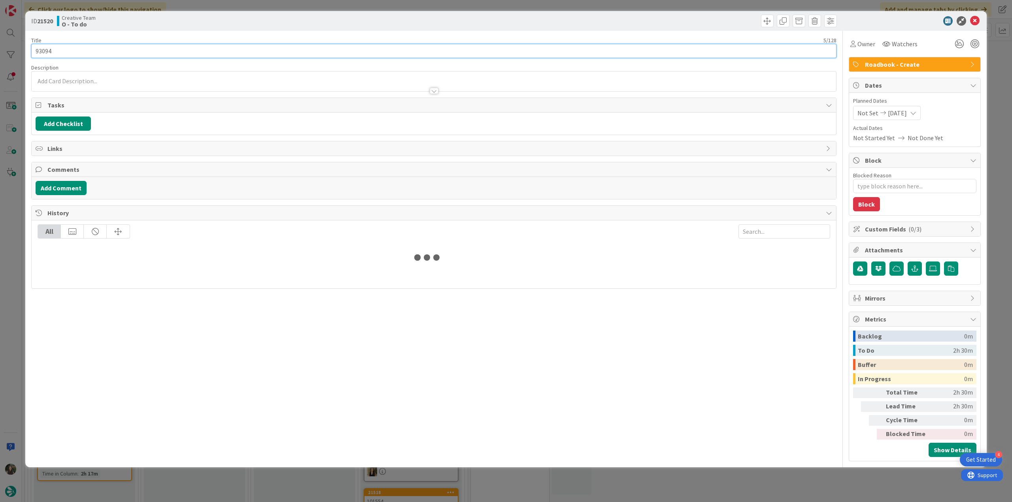
click at [46, 53] on input "93094" at bounding box center [433, 51] width 805 height 14
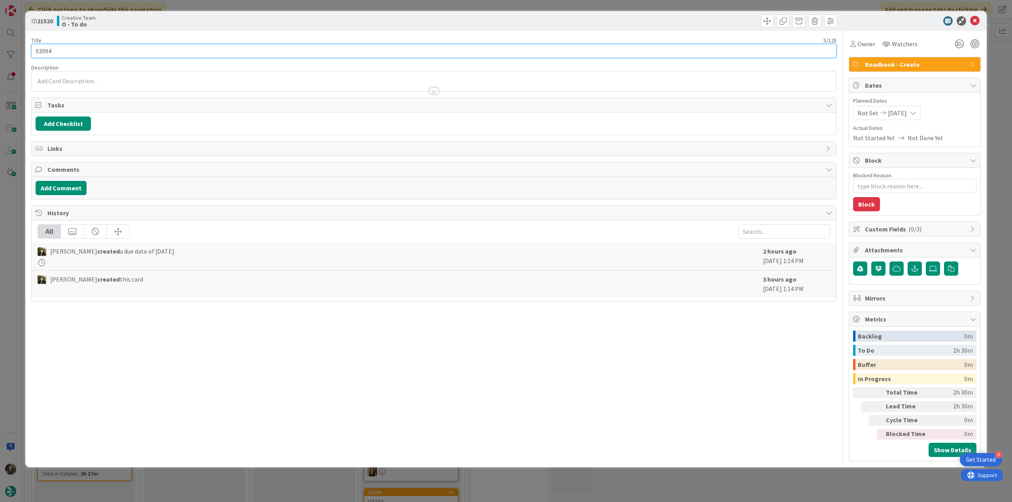
click at [47, 53] on input "93094" at bounding box center [433, 51] width 805 height 14
click at [15, 214] on div "ID 21520 Creative Team O - To do Title 5 / 128 93094 Description Inês Gonçalves…" at bounding box center [506, 251] width 1012 height 502
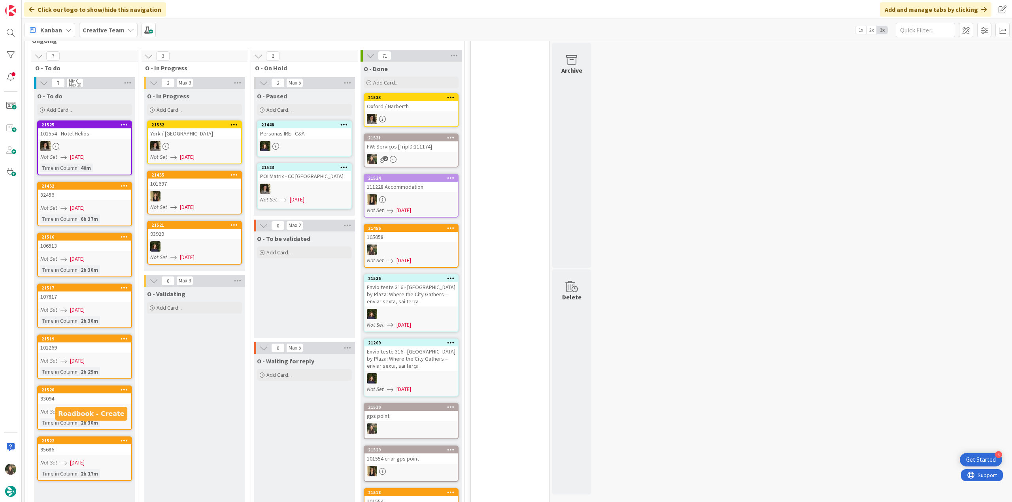
click at [69, 445] on div "95686" at bounding box center [84, 450] width 93 height 10
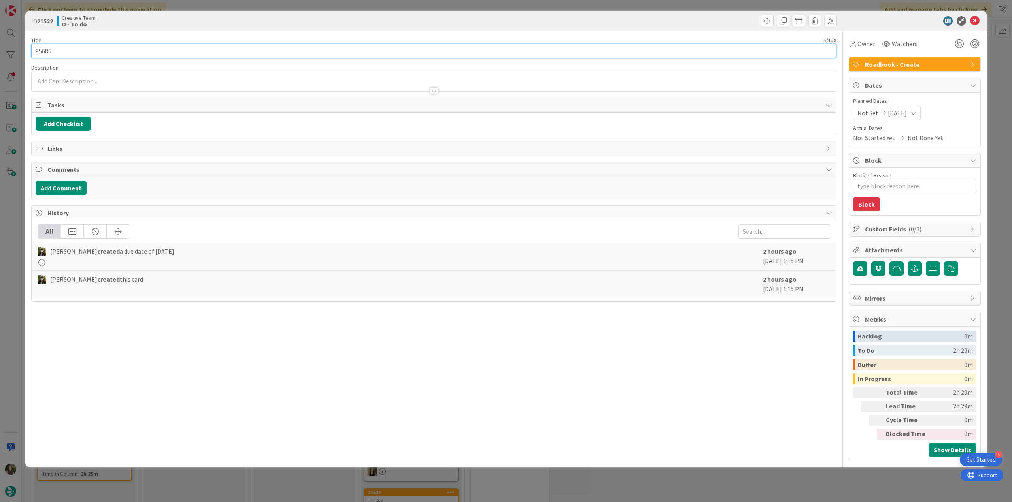
click at [48, 53] on input "95686" at bounding box center [433, 51] width 805 height 14
click at [19, 219] on div "ID 21522 Creative Team O - To do Title 5 / 128 95686 Description Inês Gonçalves…" at bounding box center [506, 251] width 1012 height 502
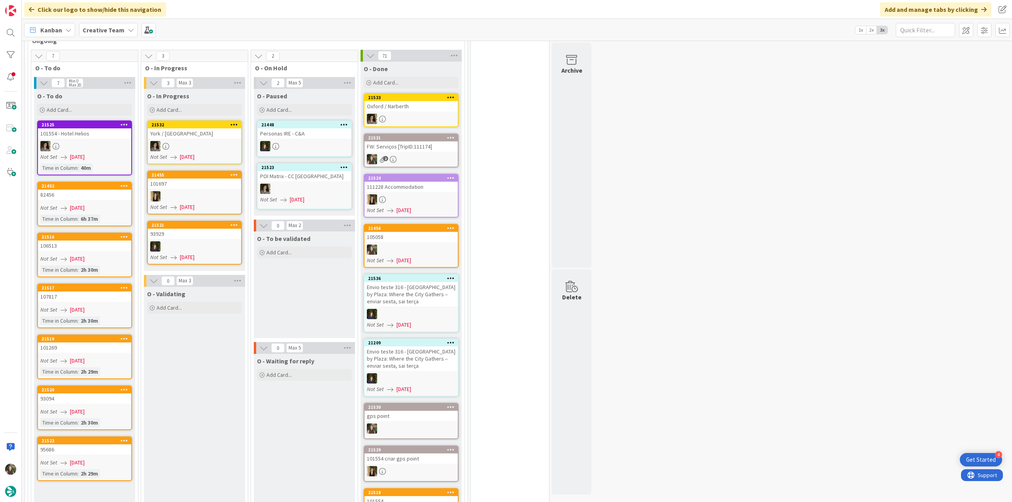
click at [113, 339] on link "21519 101269 Not Set 08/22/2025 Time in Column : 2h 29m" at bounding box center [84, 357] width 95 height 45
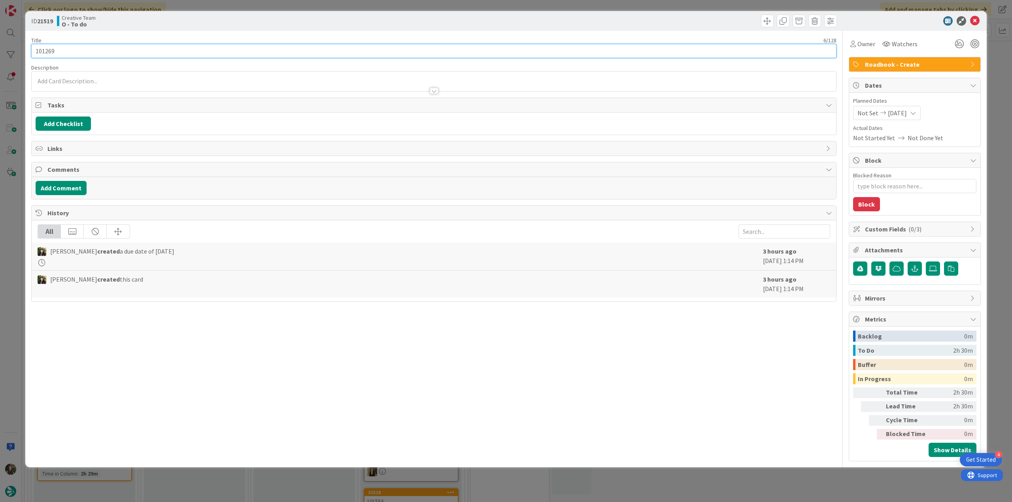
click at [48, 54] on input "101269" at bounding box center [433, 51] width 805 height 14
drag, startPoint x: 48, startPoint y: 54, endPoint x: 121, endPoint y: 17, distance: 81.5
click at [49, 54] on input "101269" at bounding box center [433, 51] width 805 height 14
click at [869, 45] on span "Owner" at bounding box center [866, 43] width 18 height 9
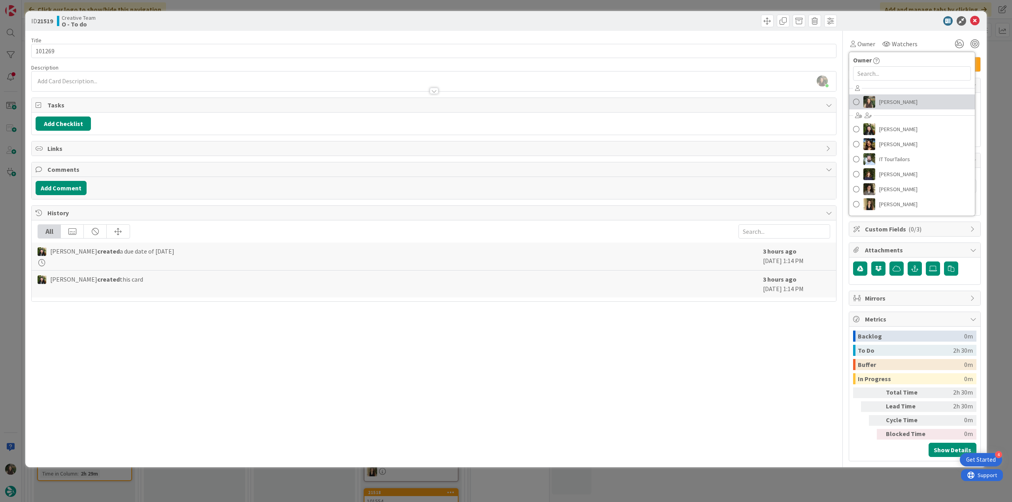
click at [896, 96] on span "[PERSON_NAME]" at bounding box center [898, 102] width 38 height 12
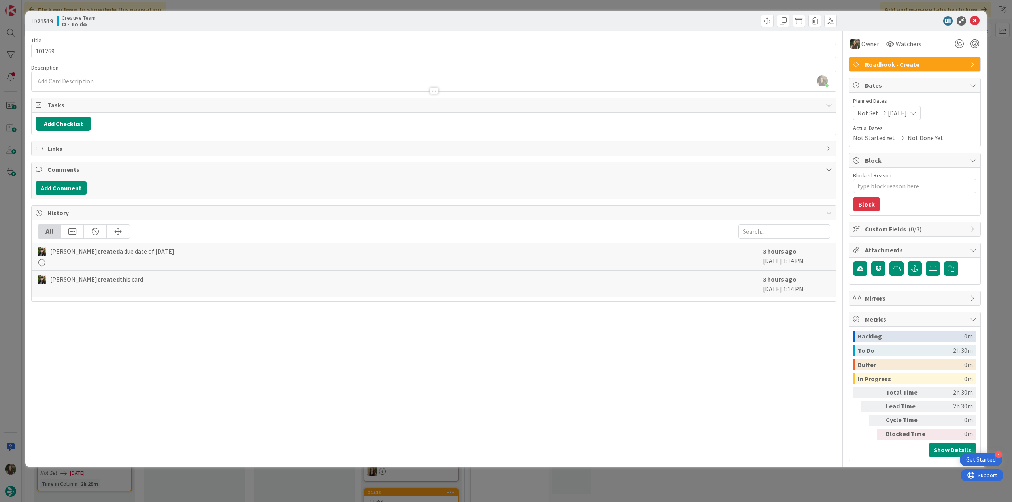
type textarea "x"
click at [1003, 93] on div "ID 21519 Creative Team O - To do Title 6 / 128 101269 Description Inês Gonçalve…" at bounding box center [506, 251] width 1012 height 502
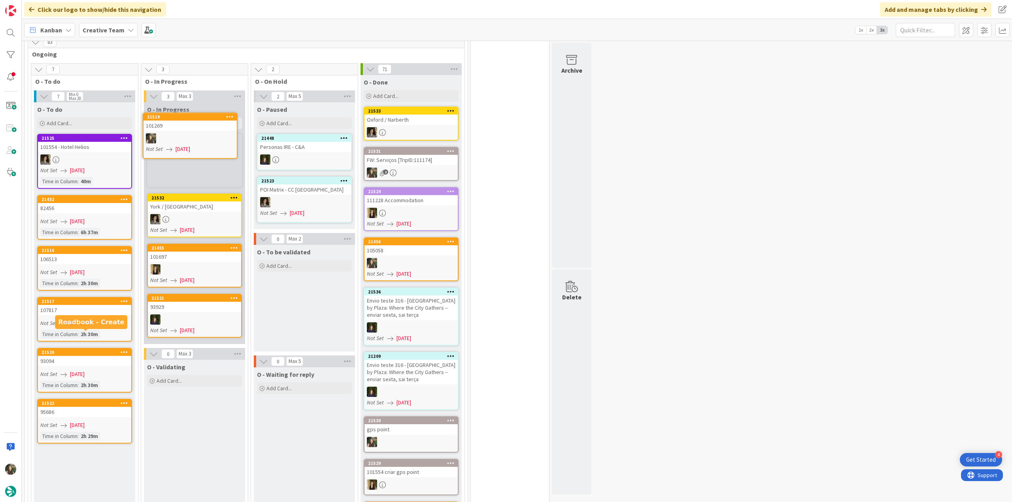
scroll to position [616, 0]
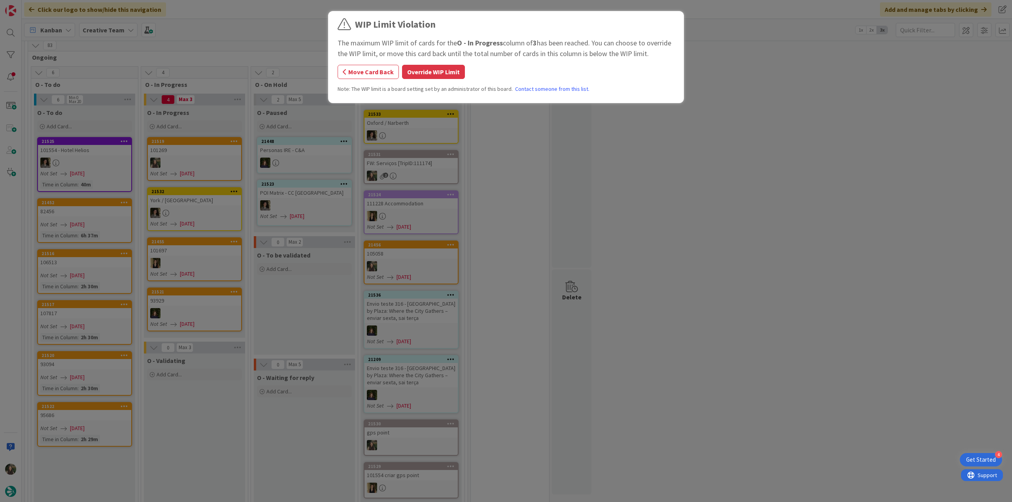
click at [453, 70] on button "Override WIP Limit" at bounding box center [433, 72] width 63 height 14
